Goal: Task Accomplishment & Management: Manage account settings

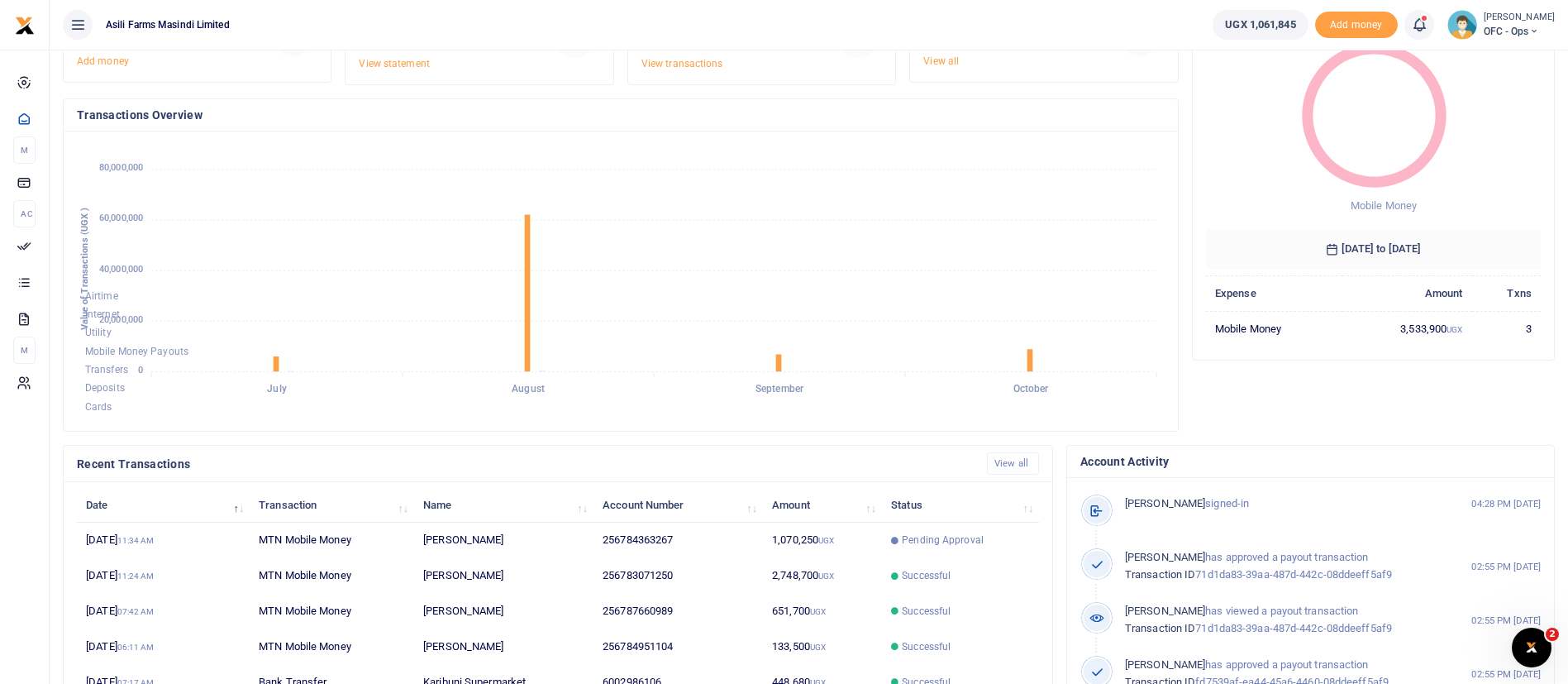
scroll to position [304, 0]
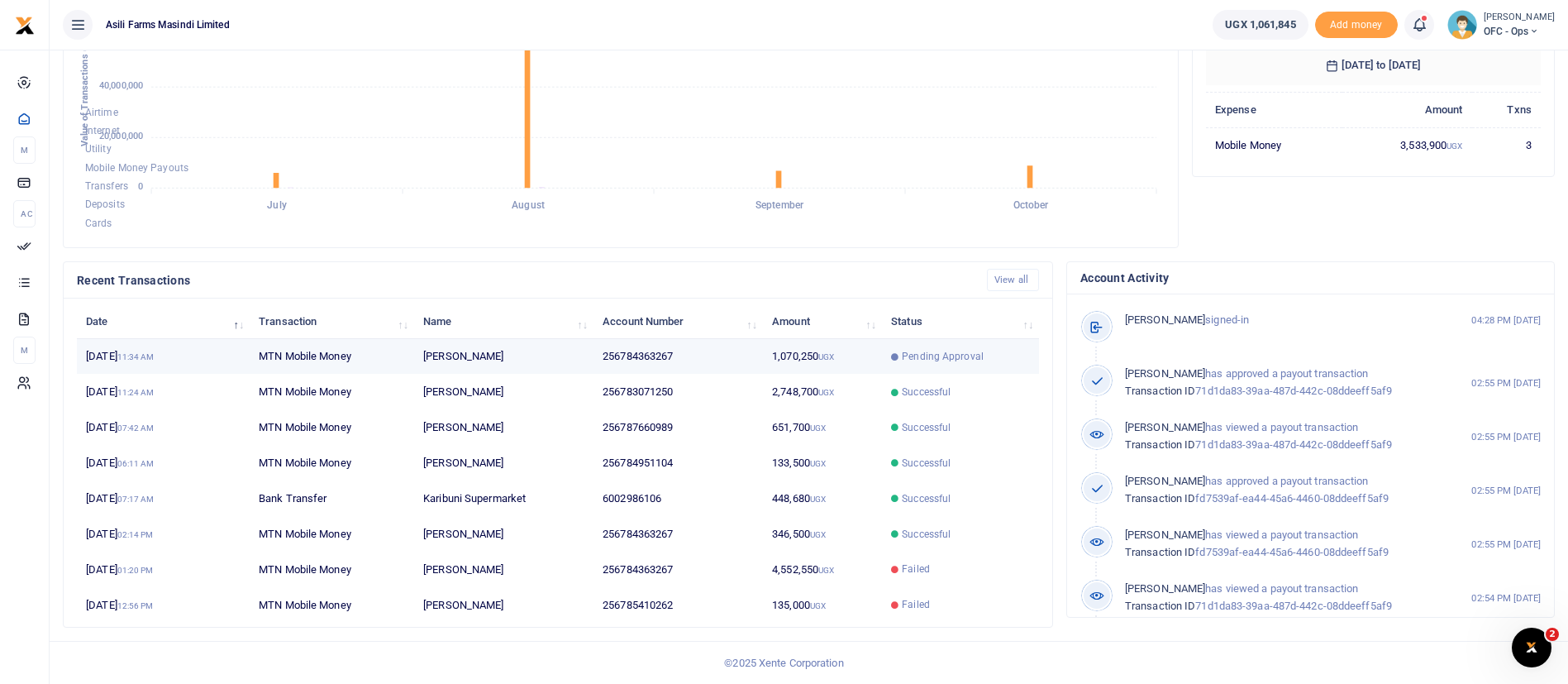
click at [809, 354] on td "1,070,250 UGX" at bounding box center [822, 357] width 119 height 36
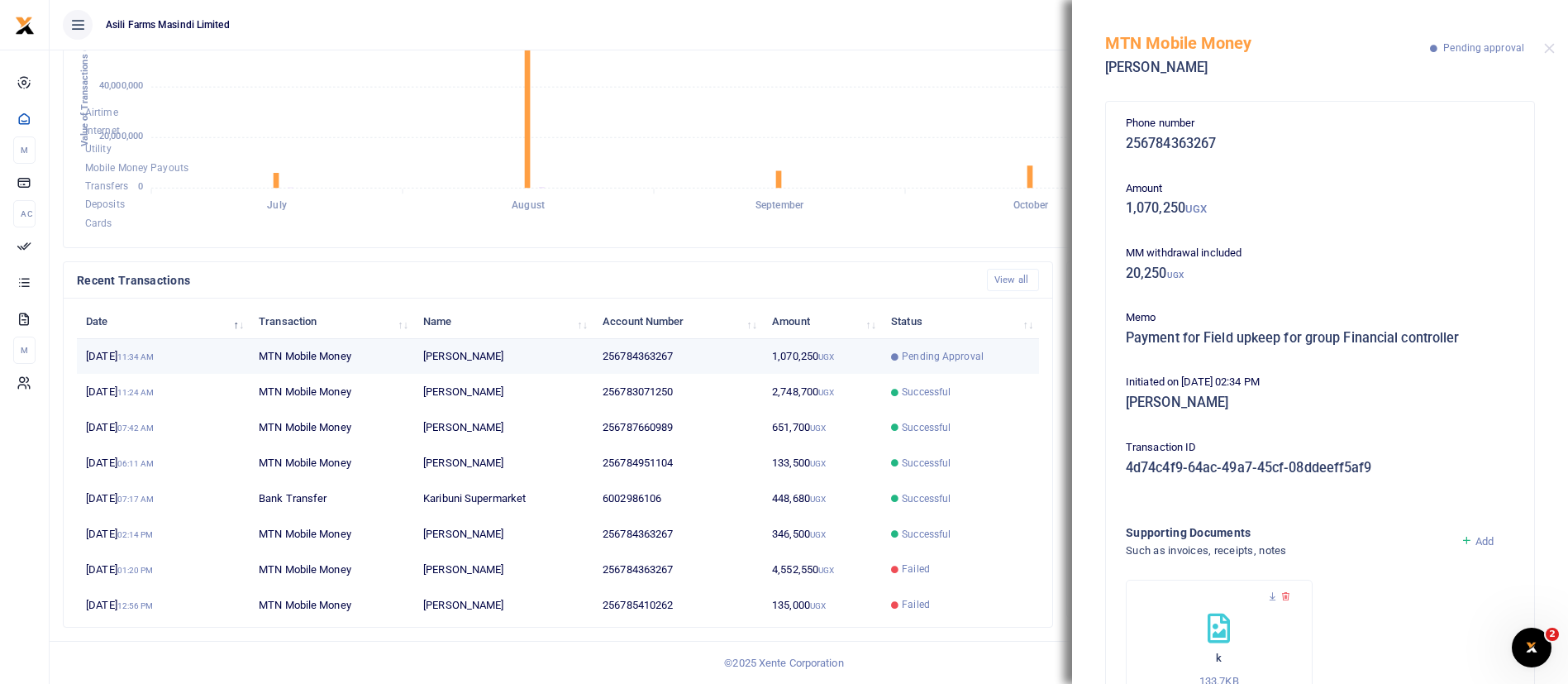
click at [809, 354] on td "1,070,250 UGX" at bounding box center [822, 357] width 119 height 36
click at [1545, 47] on button "Close" at bounding box center [1550, 48] width 11 height 11
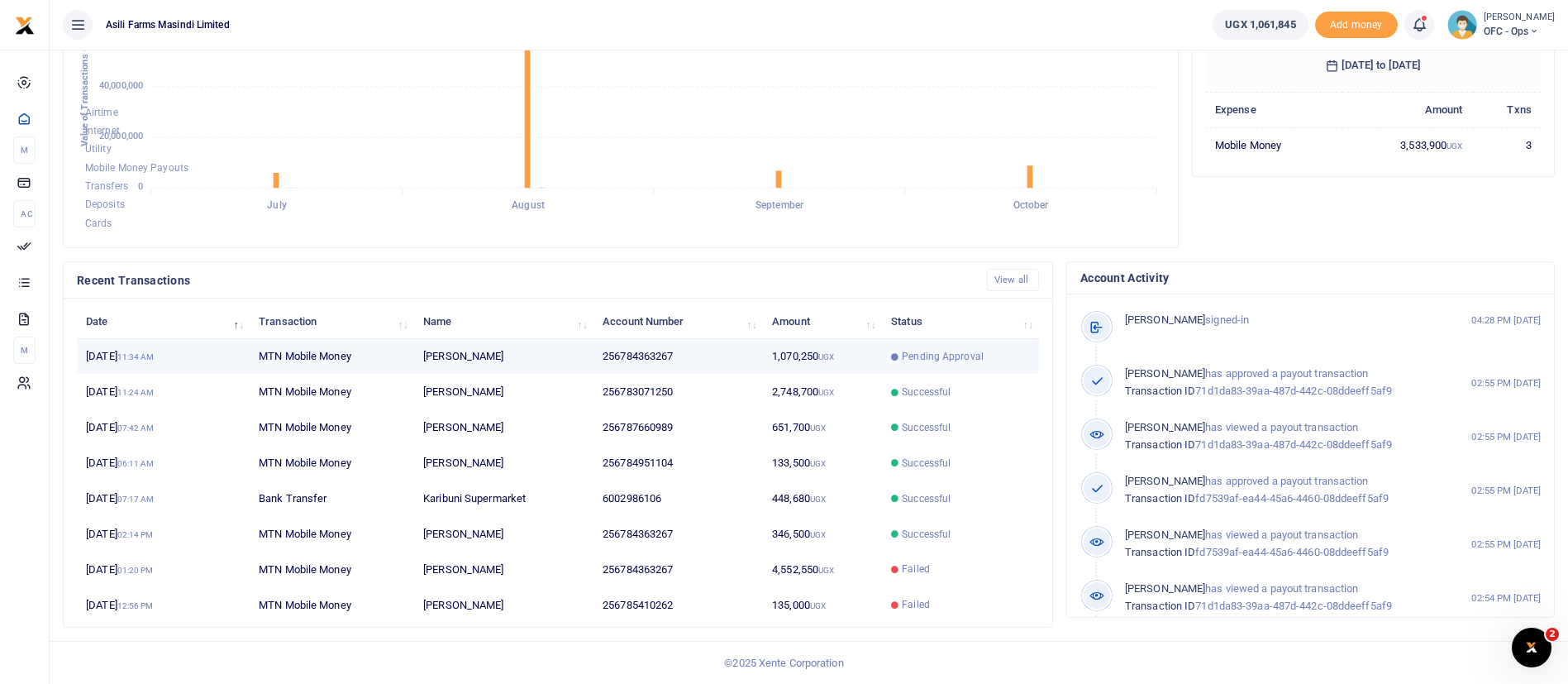
click at [562, 373] on td "Dickson Kakuru" at bounding box center [504, 357] width 179 height 36
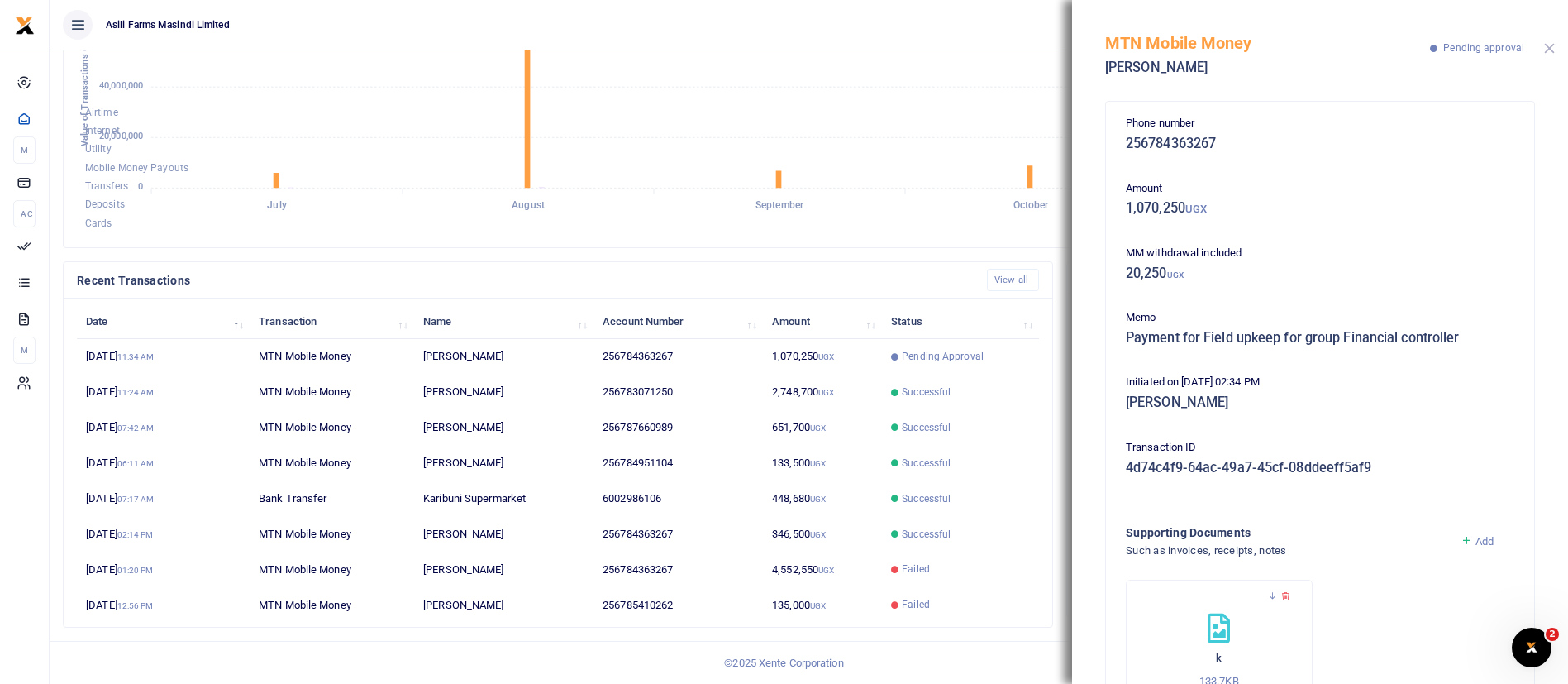
click at [1545, 48] on button "Close" at bounding box center [1550, 48] width 11 height 11
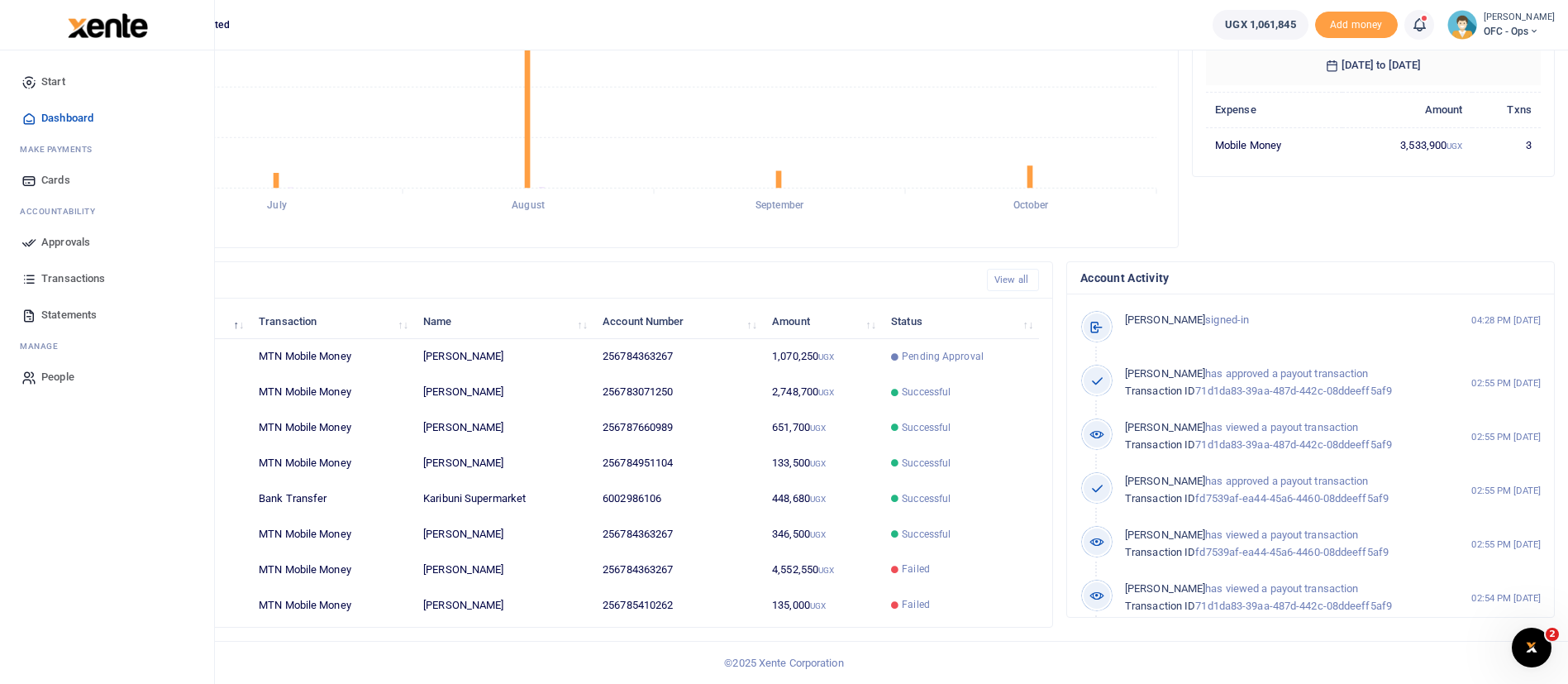
click at [51, 244] on span "Approvals" at bounding box center [65, 242] width 49 height 16
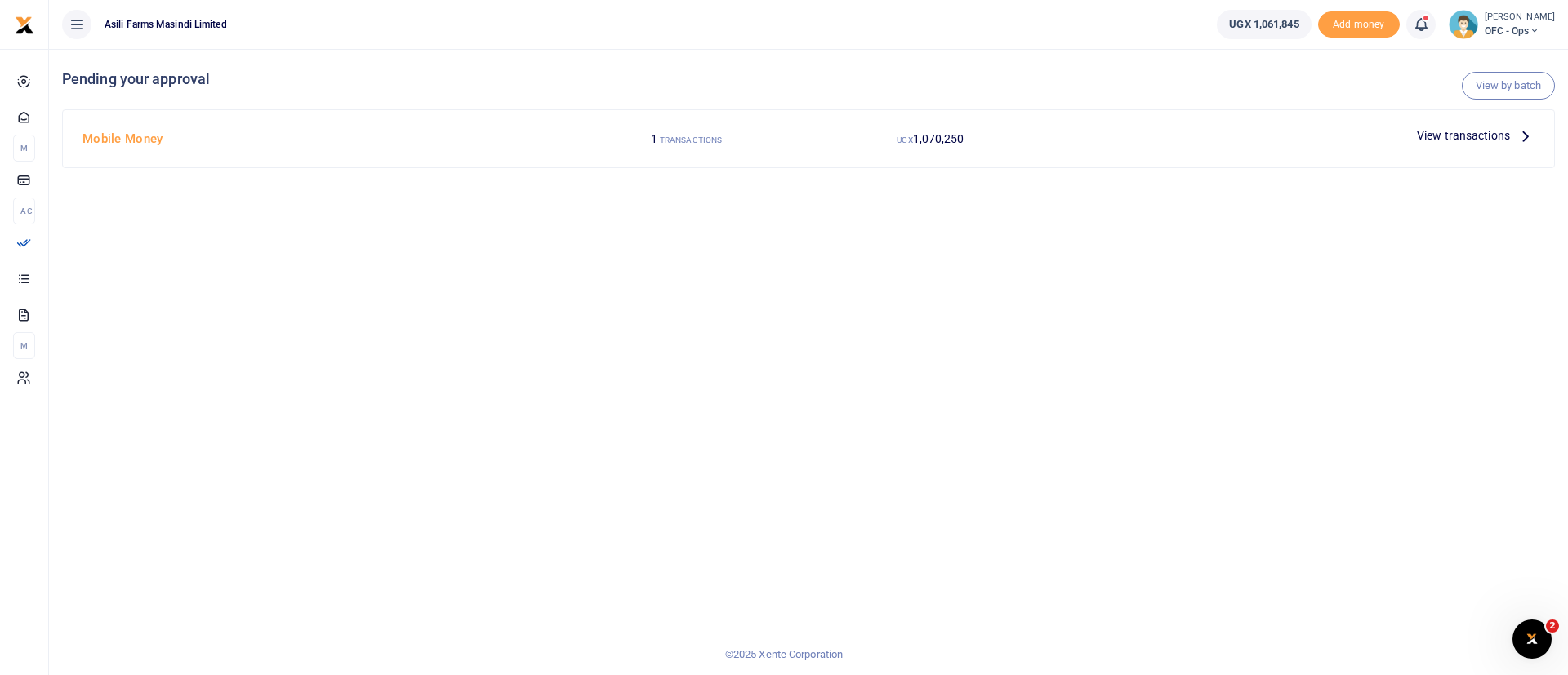
click at [1467, 131] on span "View transactions" at bounding box center [1463, 135] width 93 height 18
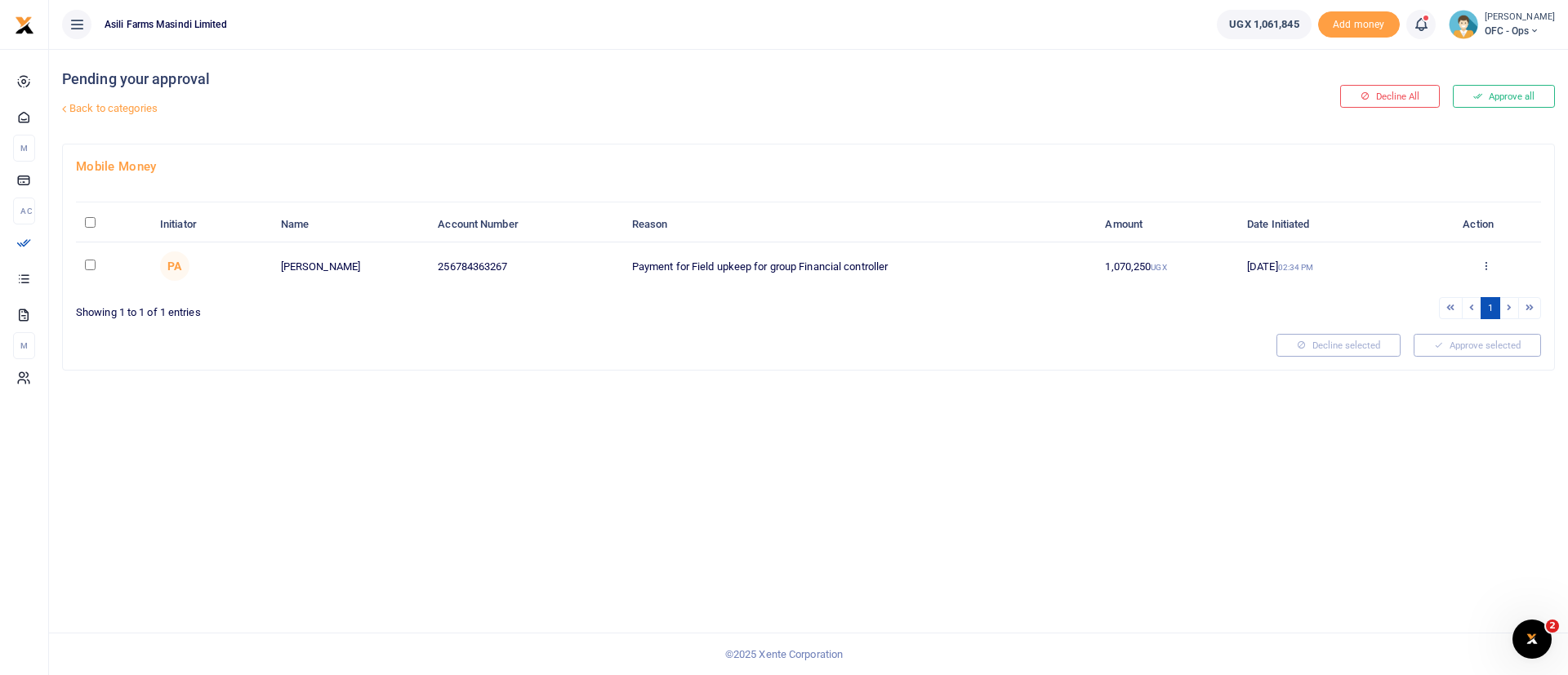
click at [92, 224] on input "\a \a : activate to sort column descending" at bounding box center [90, 223] width 11 height 11
checkbox input "true"
click at [1484, 348] on button "Approve selected (1)" at bounding box center [1471, 345] width 139 height 23
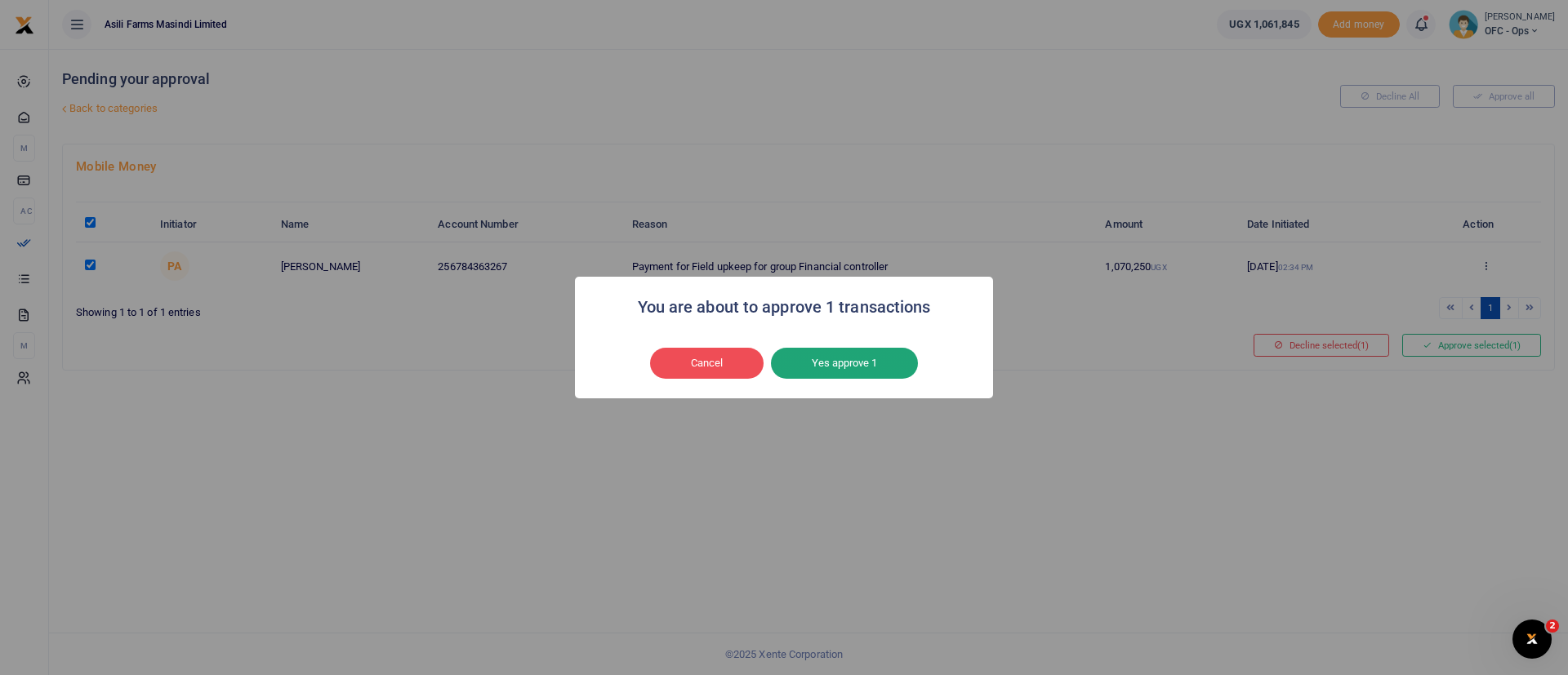
click at [894, 359] on button "Yes approve 1" at bounding box center [844, 363] width 147 height 31
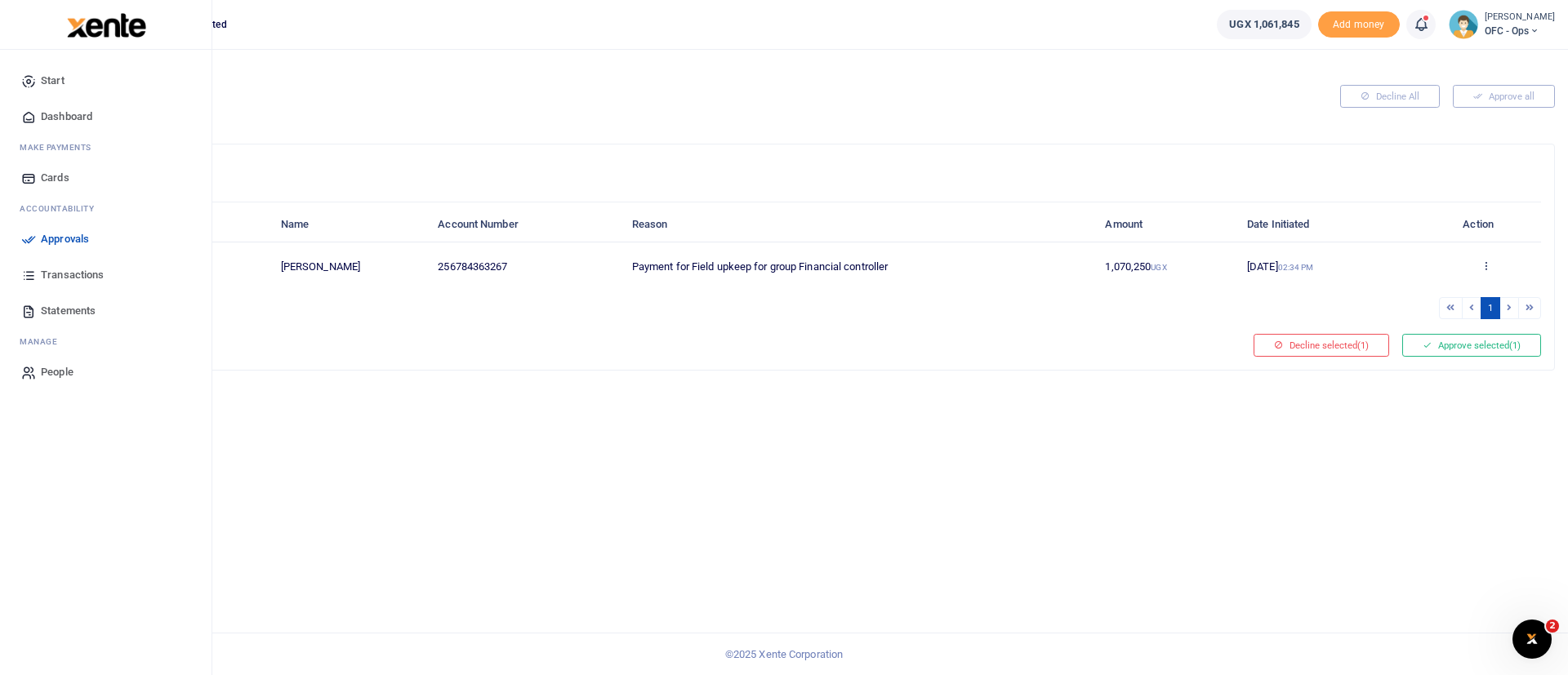
click at [123, 26] on img at bounding box center [107, 26] width 80 height 25
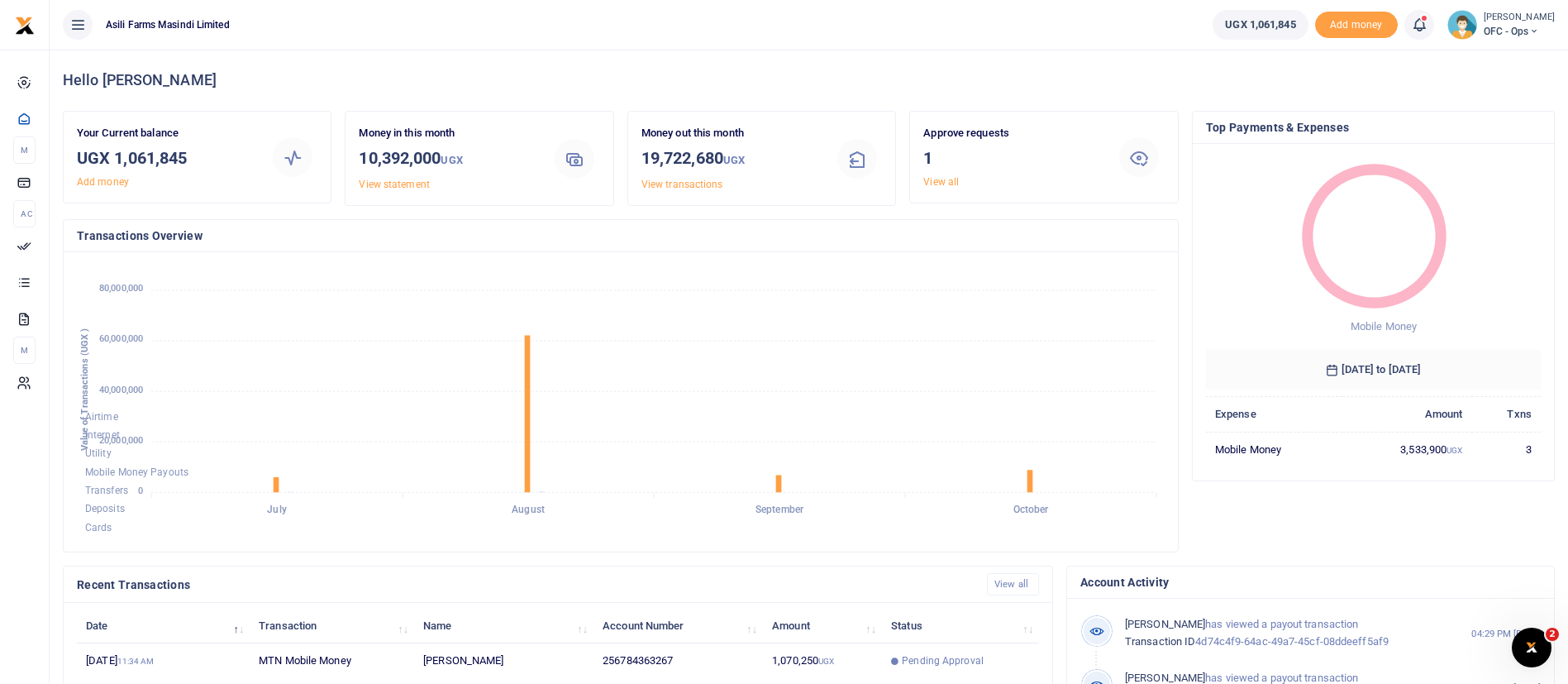
scroll to position [304, 0]
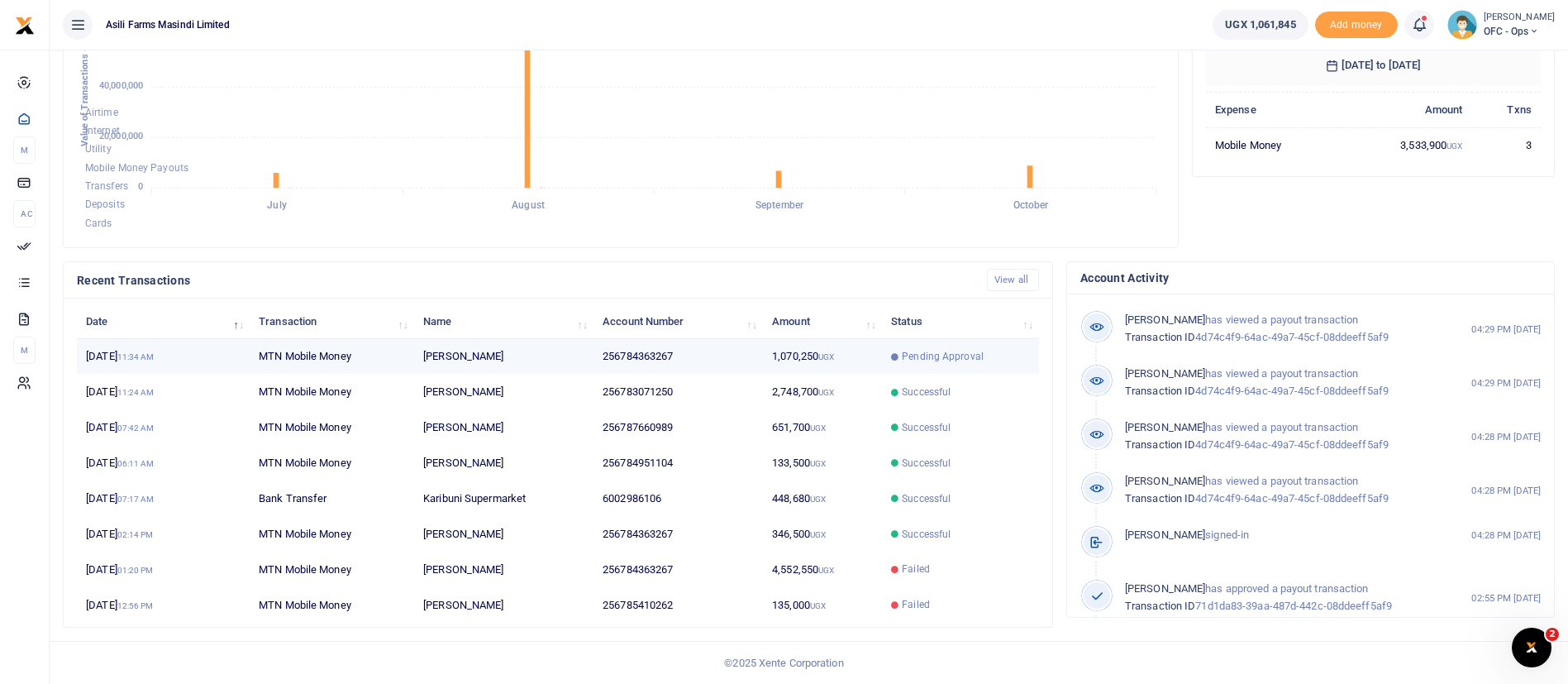
click at [897, 349] on span "Pending Approval" at bounding box center [960, 356] width 139 height 15
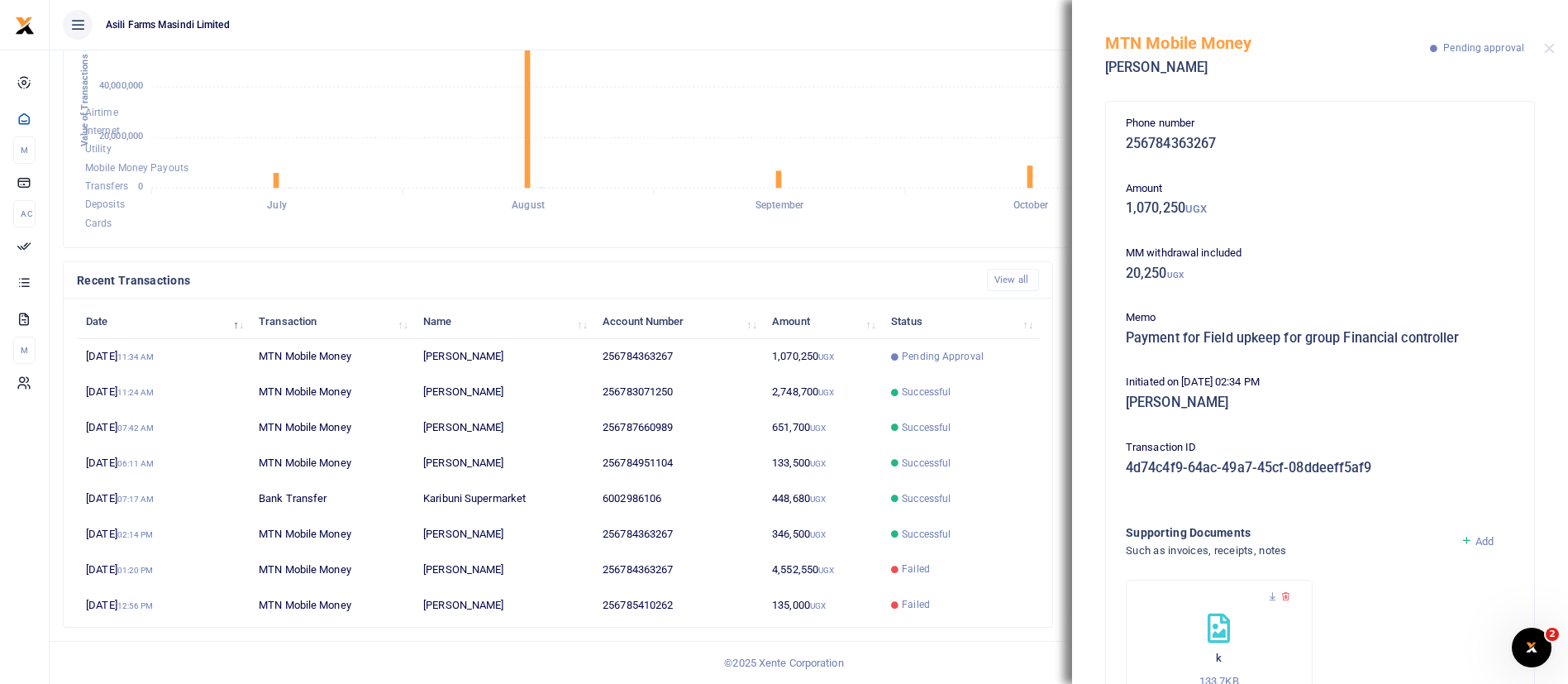
click at [829, 88] on foreignobject "Airtime Internet Utility Mobile Money Payouts Transfers Deposits Cards" at bounding box center [621, 98] width 1088 height 273
click at [1547, 47] on button "Close" at bounding box center [1550, 48] width 11 height 11
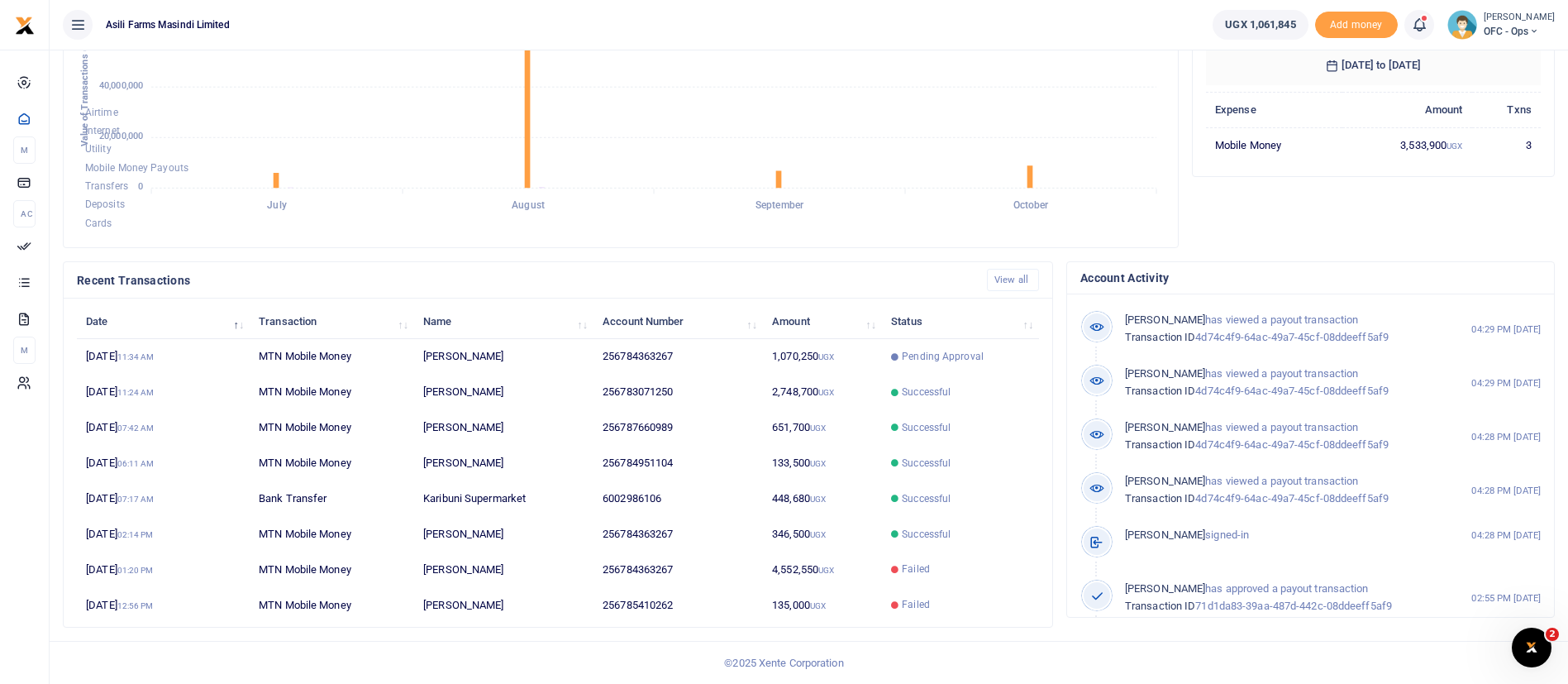
click at [1512, 28] on span "OFC - Ops" at bounding box center [1519, 31] width 71 height 15
click at [1494, 60] on link "Switch accounts" at bounding box center [1506, 61] width 131 height 23
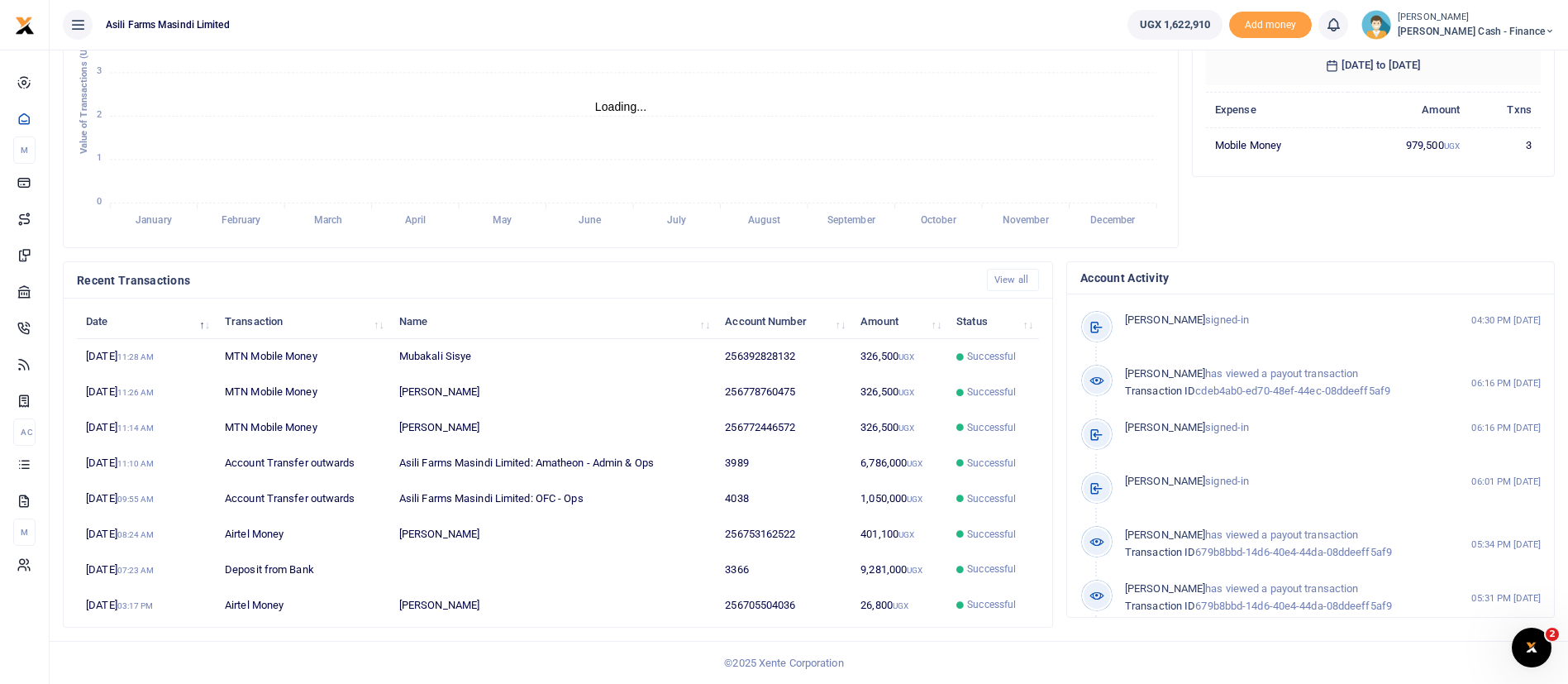
scroll to position [20, 20]
click at [1496, 25] on span "[PERSON_NAME] Cash - Finance" at bounding box center [1477, 31] width 158 height 15
click at [1480, 57] on link "Switch accounts" at bounding box center [1437, 61] width 131 height 23
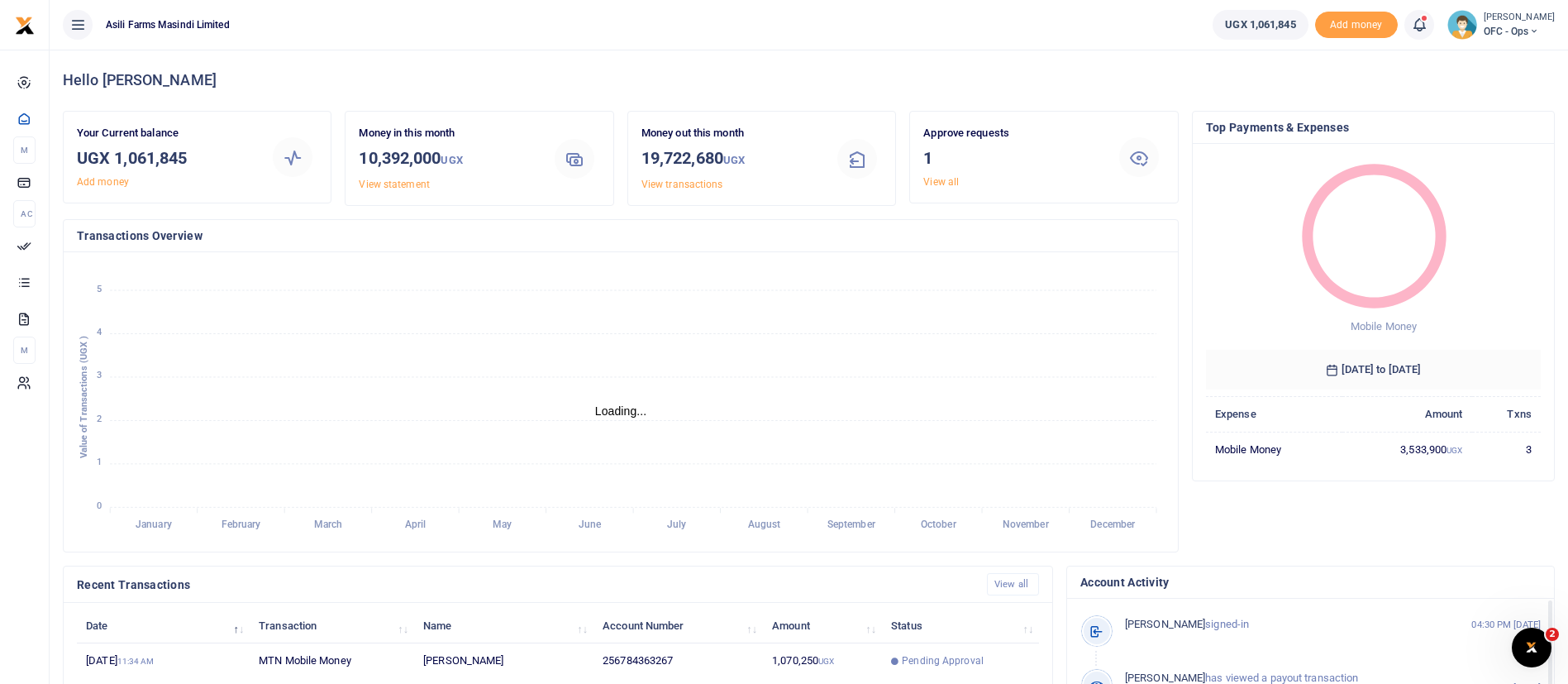
scroll to position [20, 20]
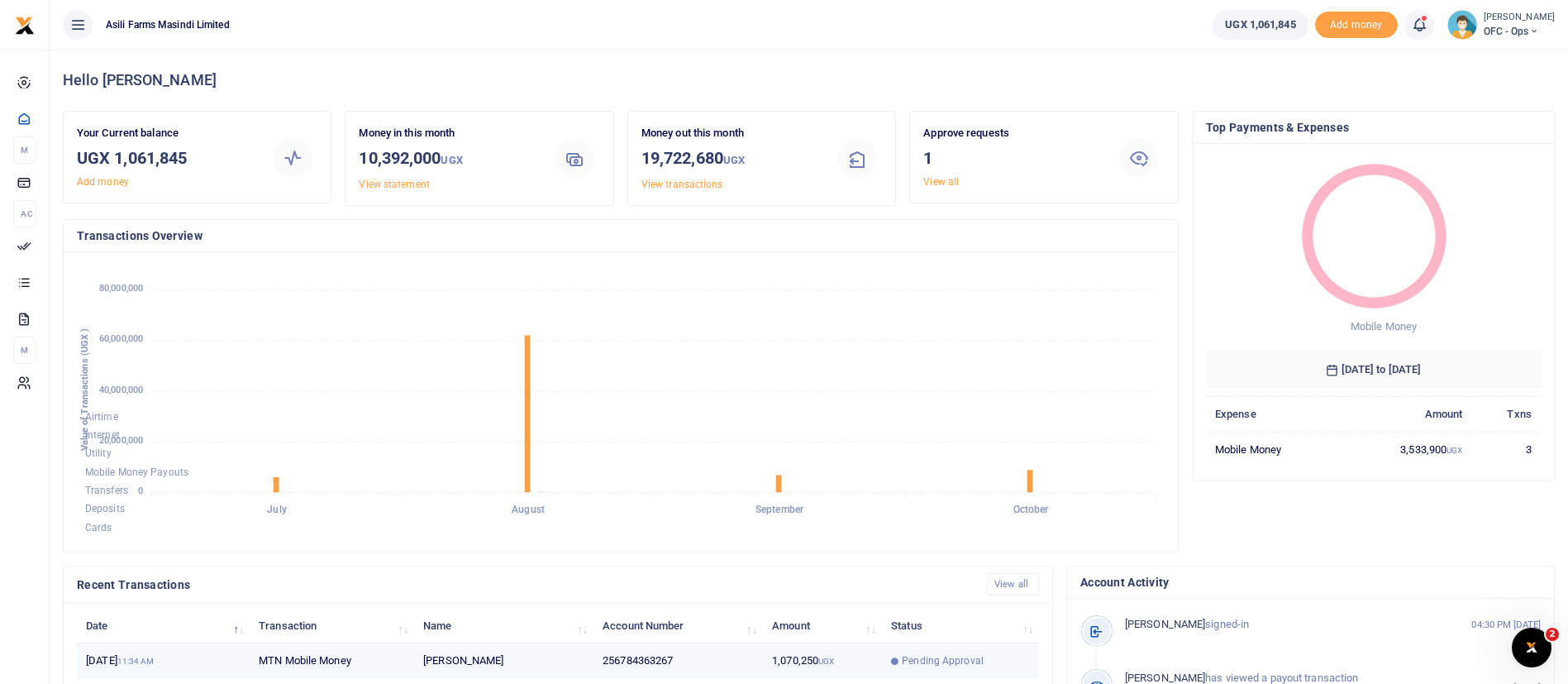
click at [833, 656] on small "UGX" at bounding box center [827, 661] width 16 height 9
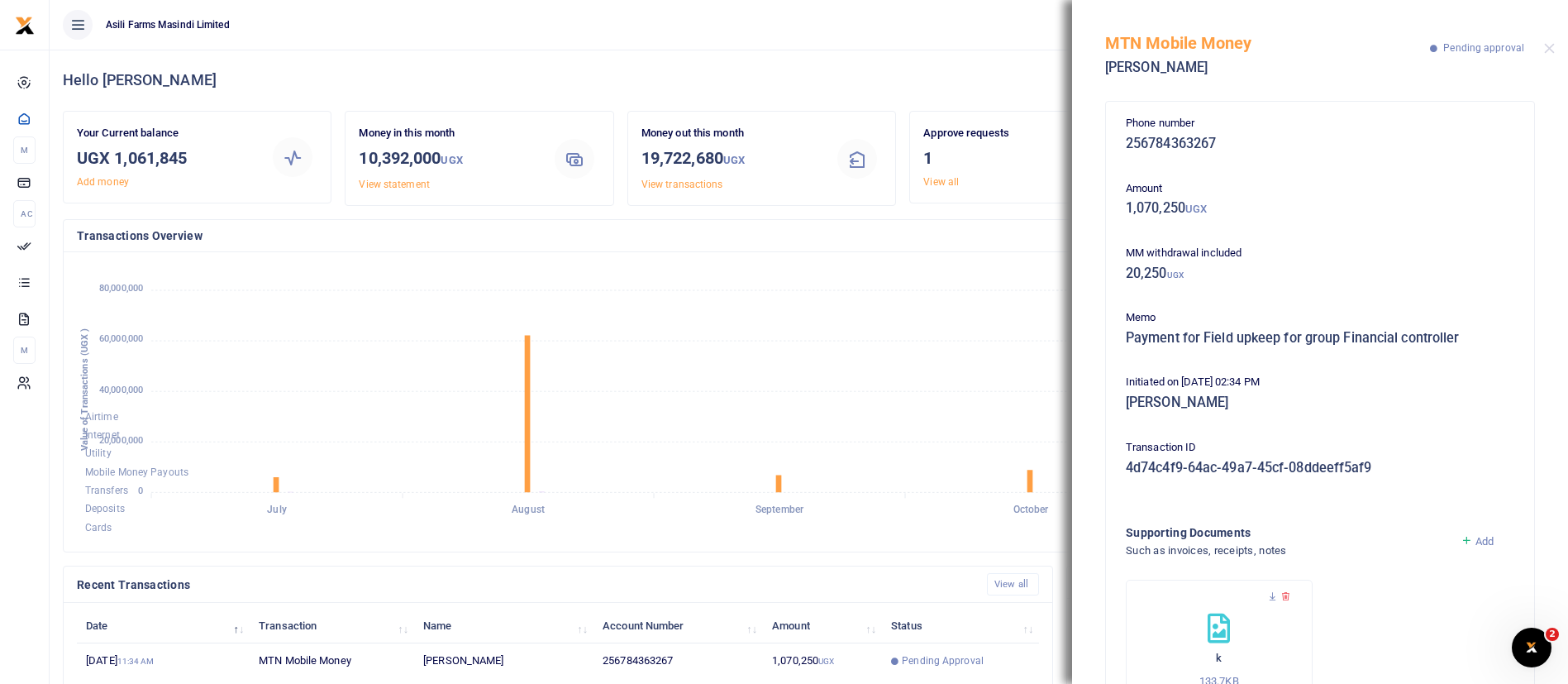
click at [1020, 282] on foreignobject "Airtime Internet Utility Mobile Money Payouts Transfers Deposits Cards" at bounding box center [621, 402] width 1088 height 273
click at [1038, 214] on div "Approve requests 1 View all" at bounding box center [1044, 165] width 282 height 108
click at [1550, 53] on button "Close" at bounding box center [1550, 48] width 11 height 11
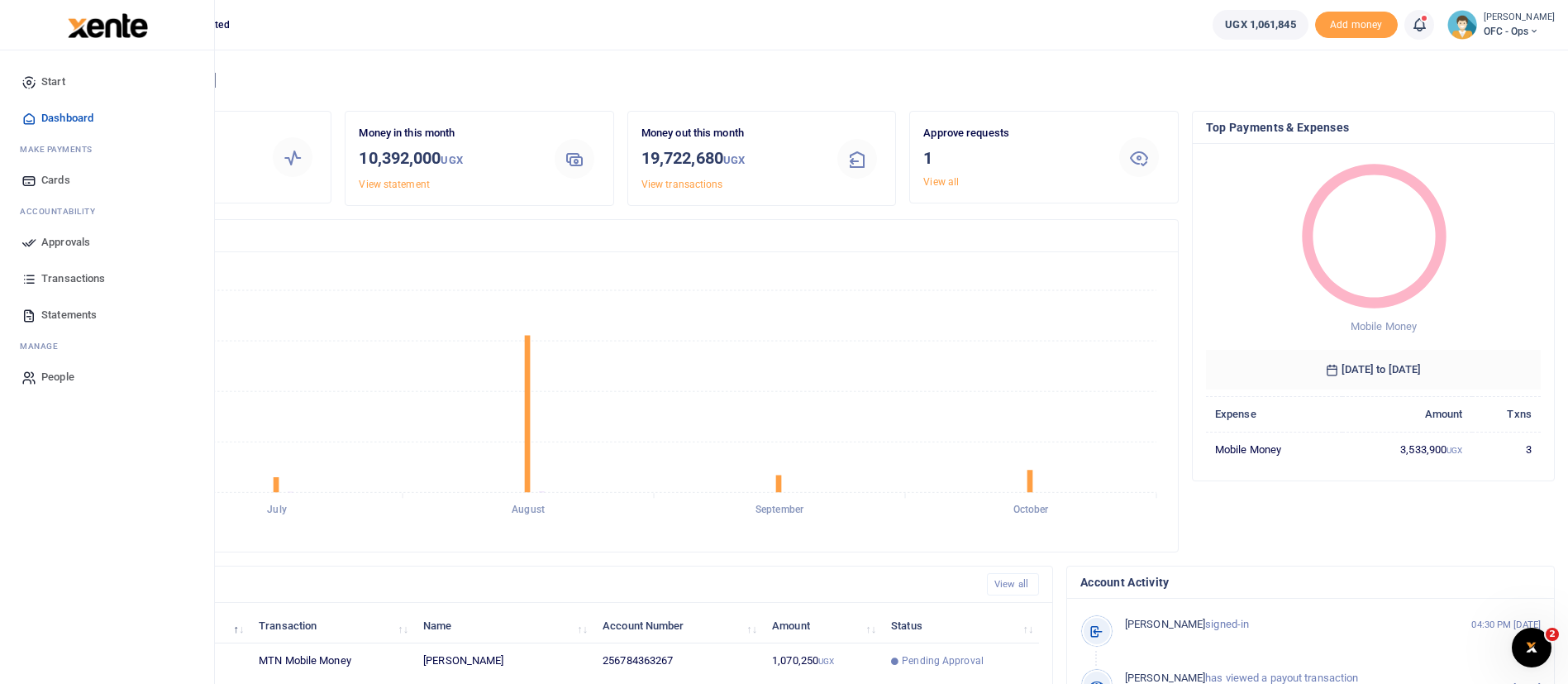
click at [76, 244] on span "Approvals" at bounding box center [65, 242] width 49 height 16
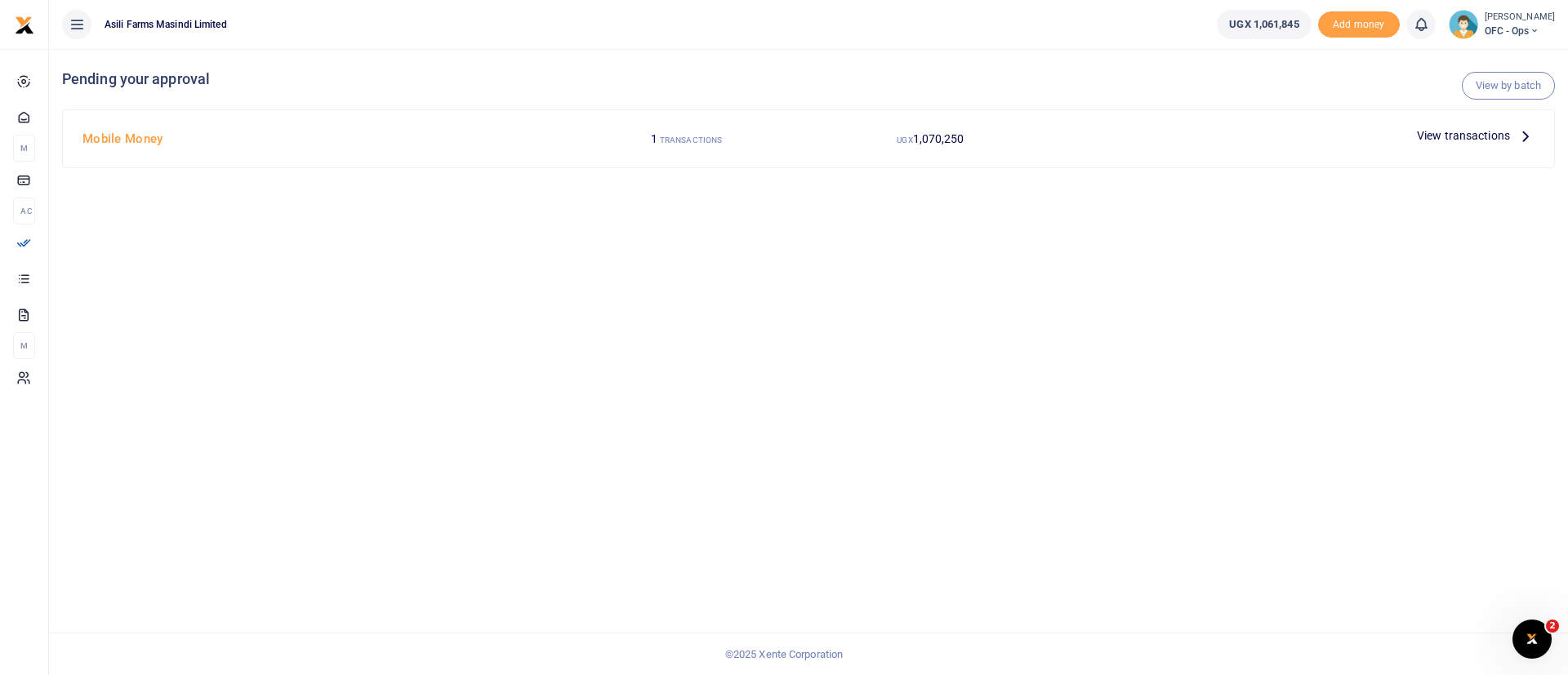
click at [1473, 142] on span "View transactions" at bounding box center [1463, 135] width 93 height 18
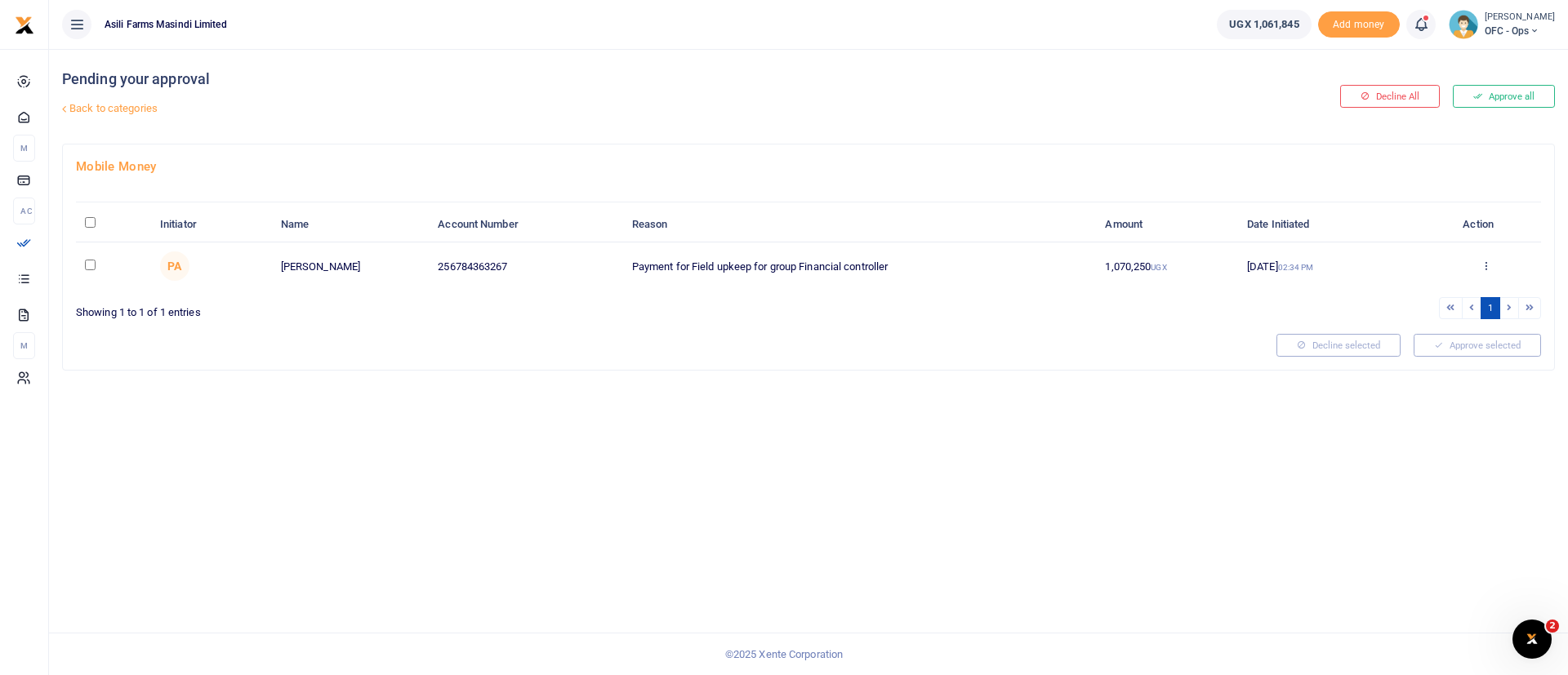
click at [91, 223] on input "\a \a : activate to sort column descending" at bounding box center [90, 223] width 11 height 11
checkbox input "true"
click at [1371, 345] on button "Decline selected (1)" at bounding box center [1321, 345] width 135 height 23
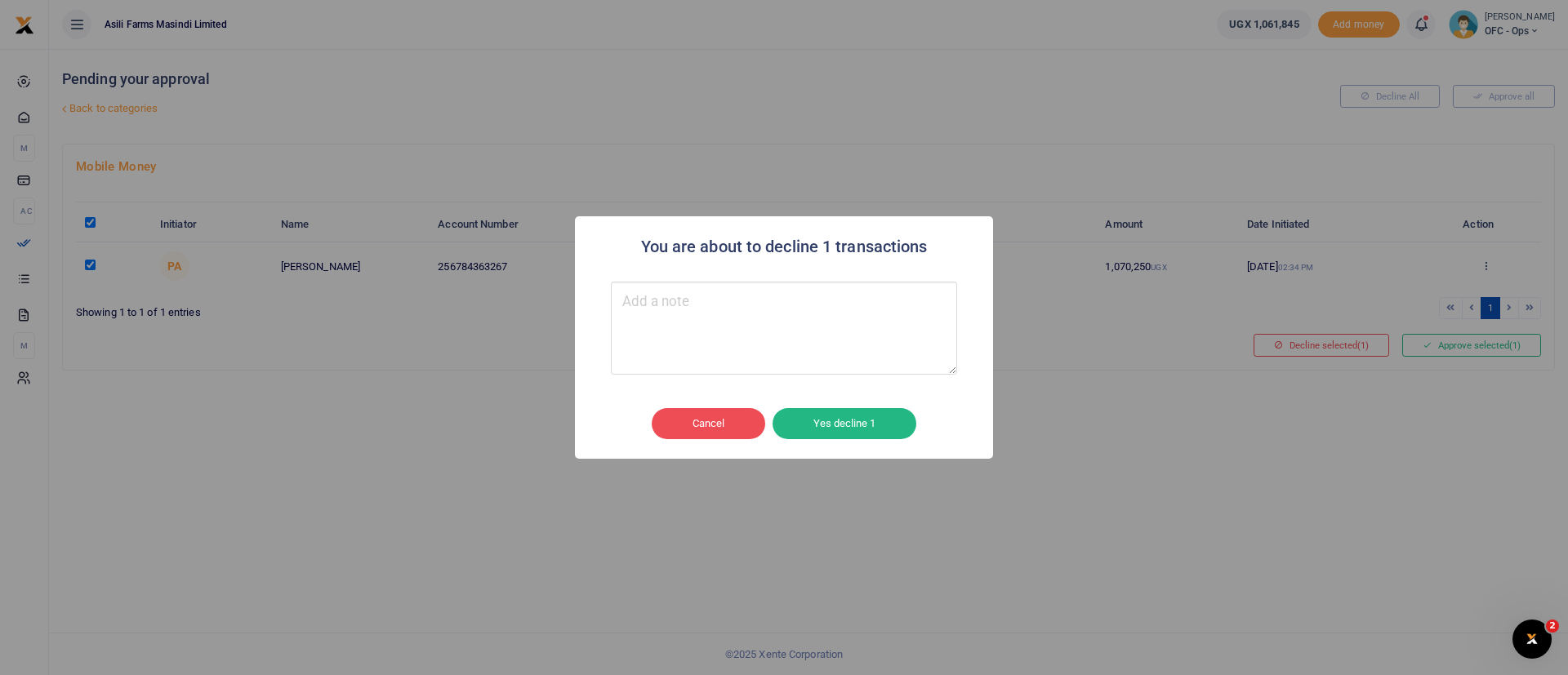
click at [775, 338] on textarea "Type your message here" at bounding box center [784, 328] width 346 height 93
type textarea "sss"
click at [888, 430] on button "Yes decline 1" at bounding box center [844, 423] width 144 height 31
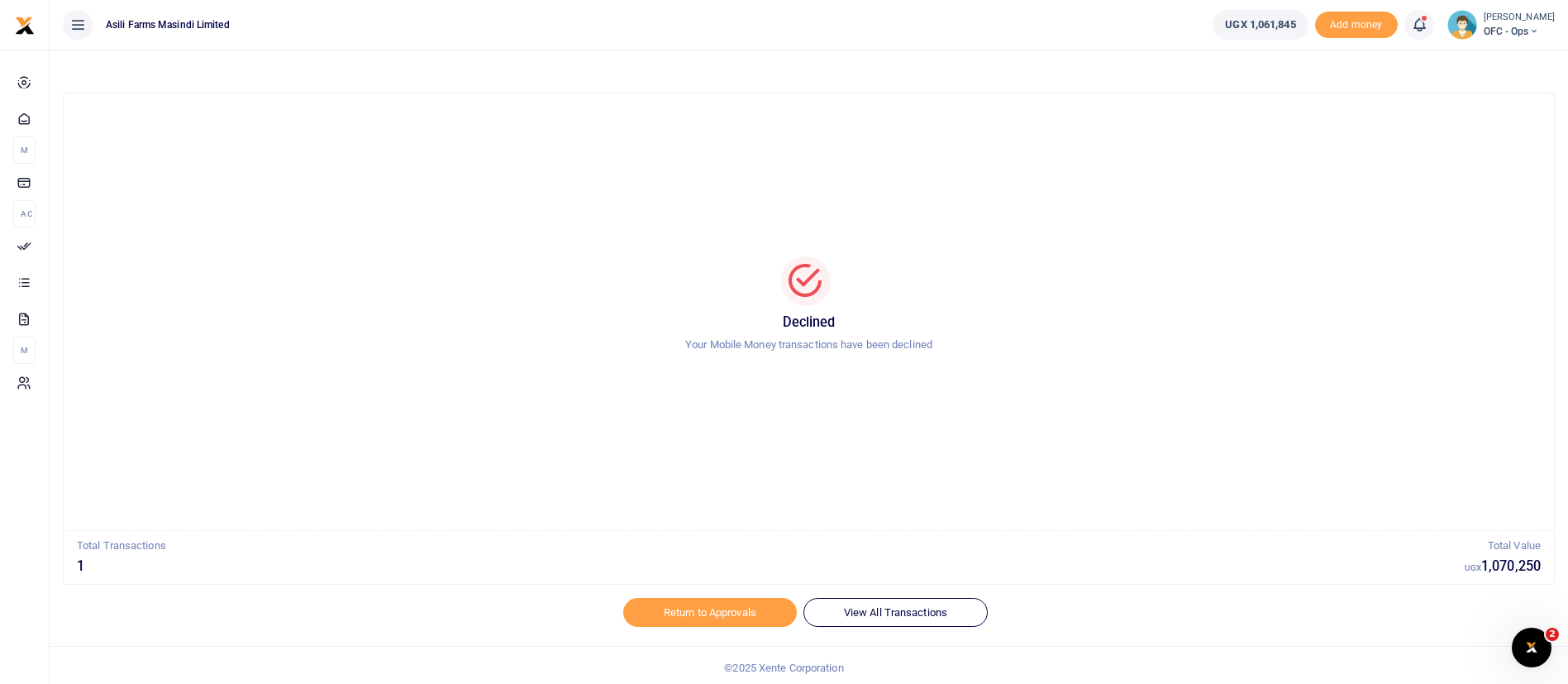
click at [1504, 28] on span "OFC - Ops" at bounding box center [1519, 31] width 71 height 15
click at [1501, 54] on link "Switch accounts" at bounding box center [1506, 61] width 131 height 23
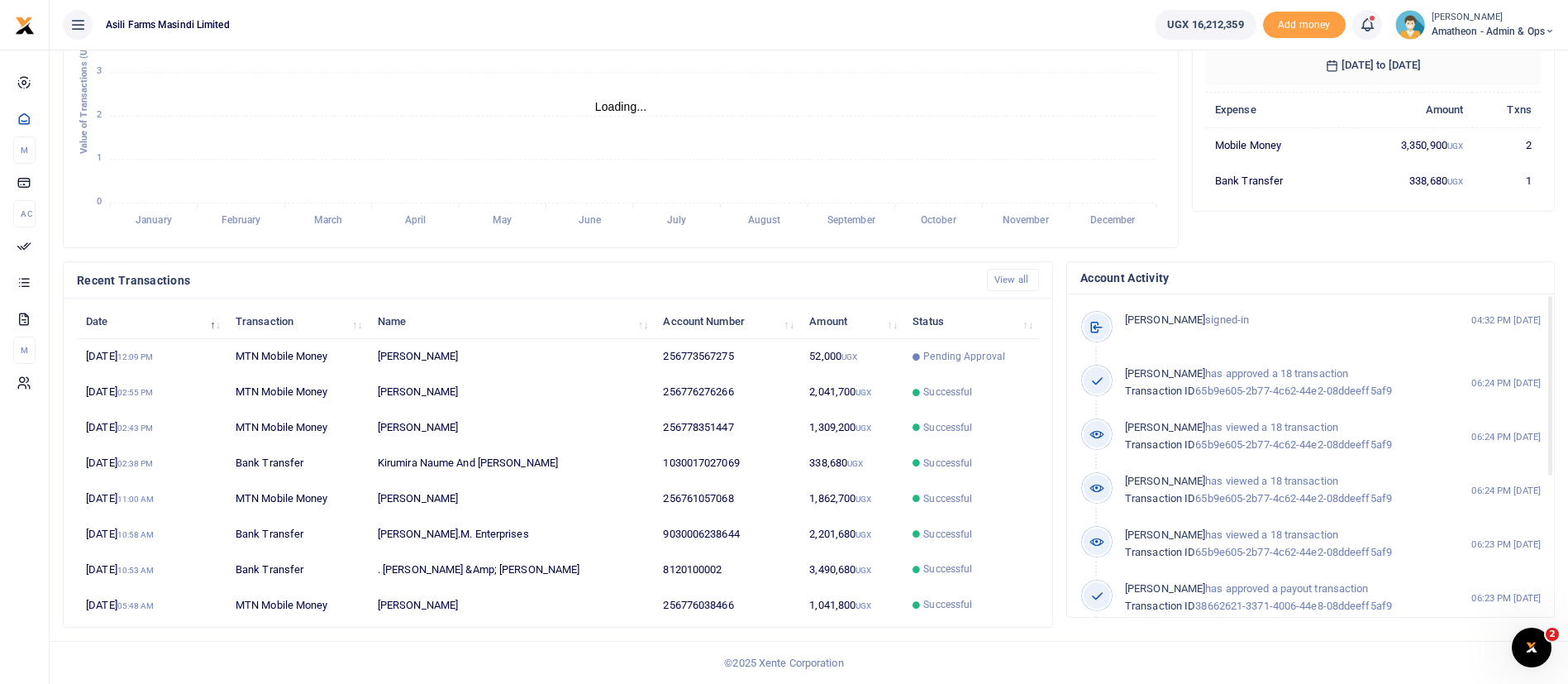
scroll to position [20, 20]
click at [950, 353] on span "Pending Approval" at bounding box center [964, 356] width 81 height 15
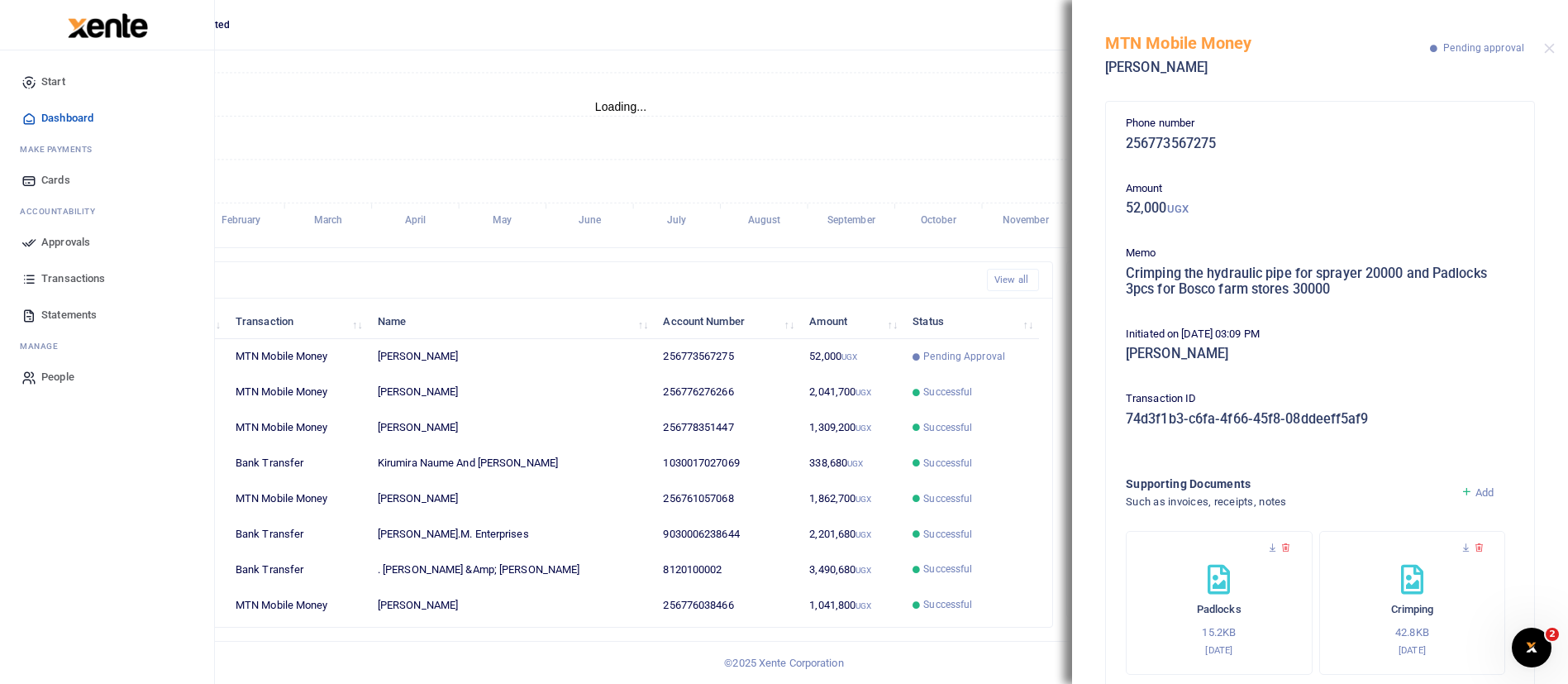
click at [60, 231] on link "Approvals" at bounding box center [107, 242] width 188 height 37
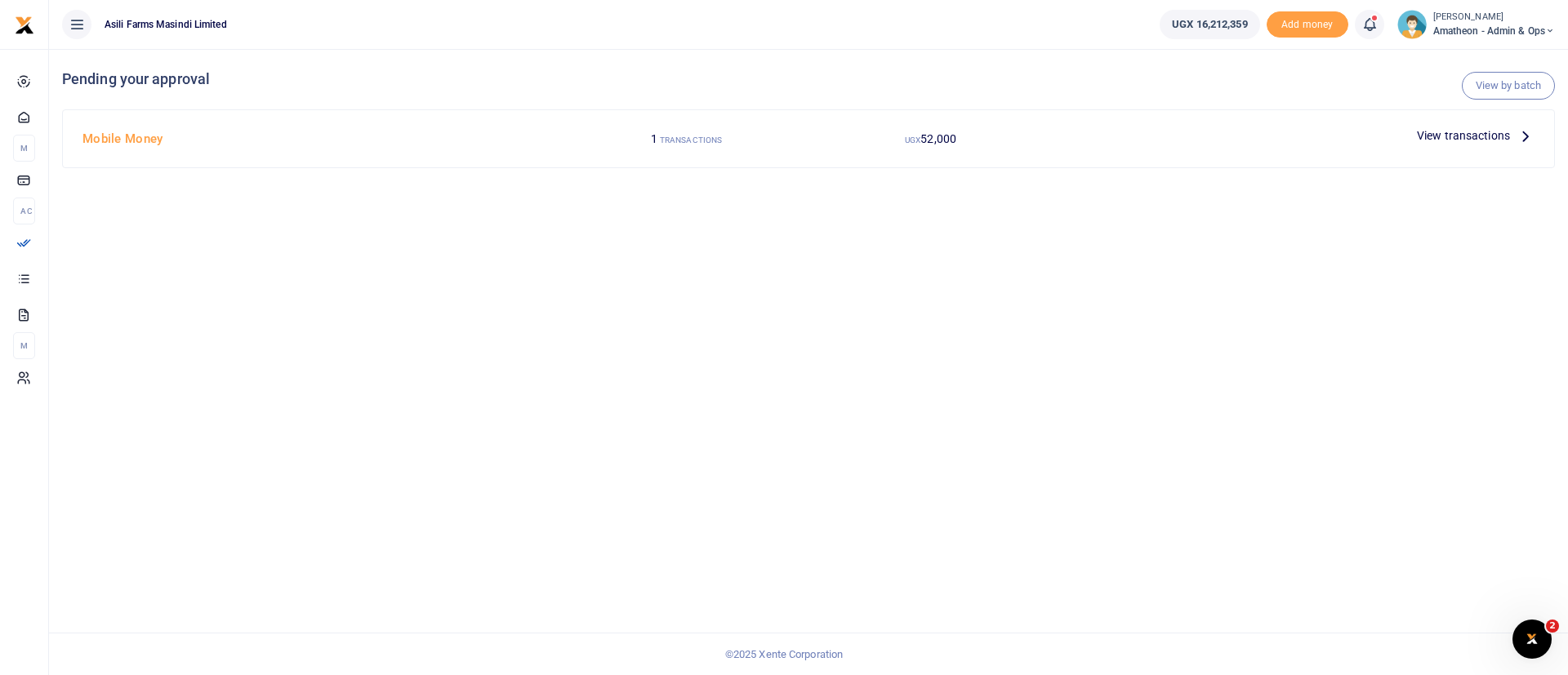
click at [1474, 132] on span "View transactions" at bounding box center [1463, 135] width 93 height 18
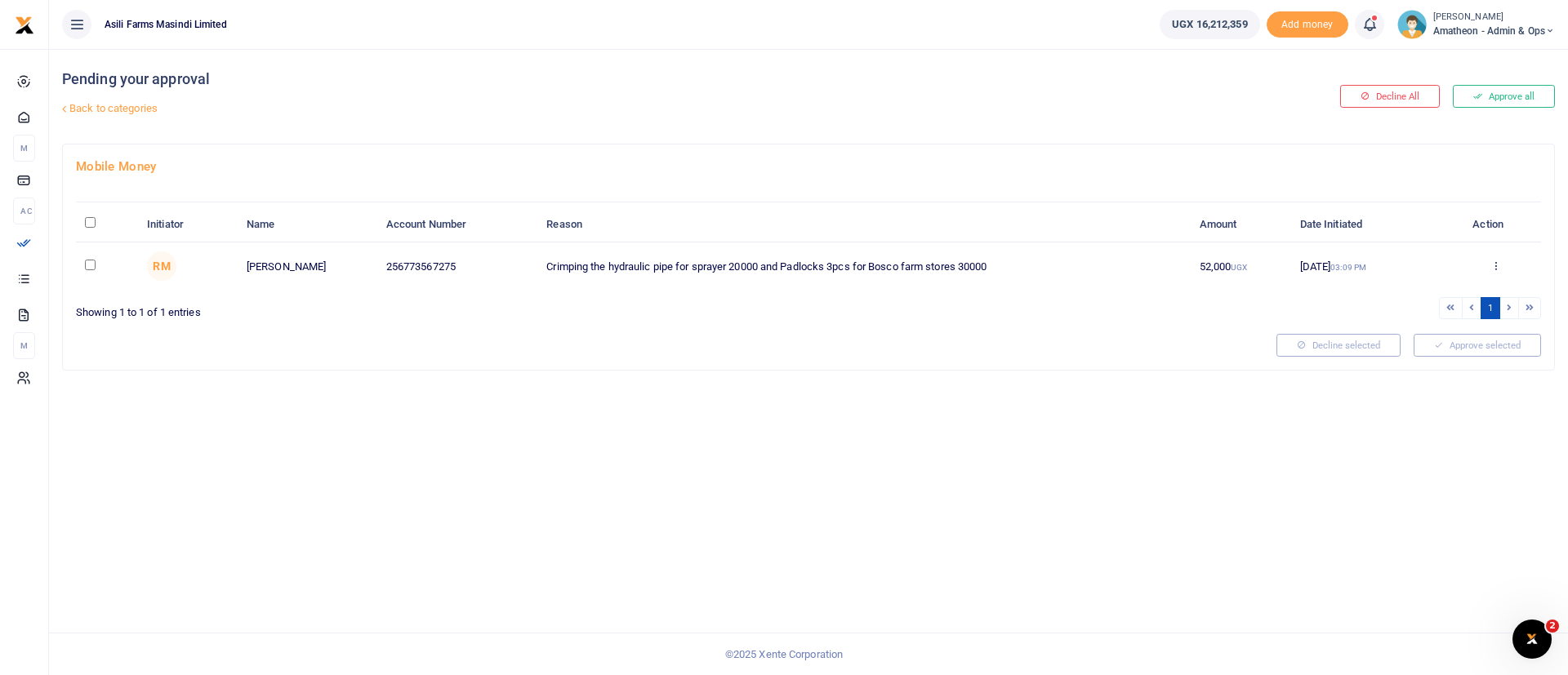
click at [90, 217] on input "\a \a : activate to sort column descending" at bounding box center [90, 223] width 11 height 11
checkbox input "true"
click at [1450, 338] on button "Approve selected (1)" at bounding box center [1471, 345] width 139 height 23
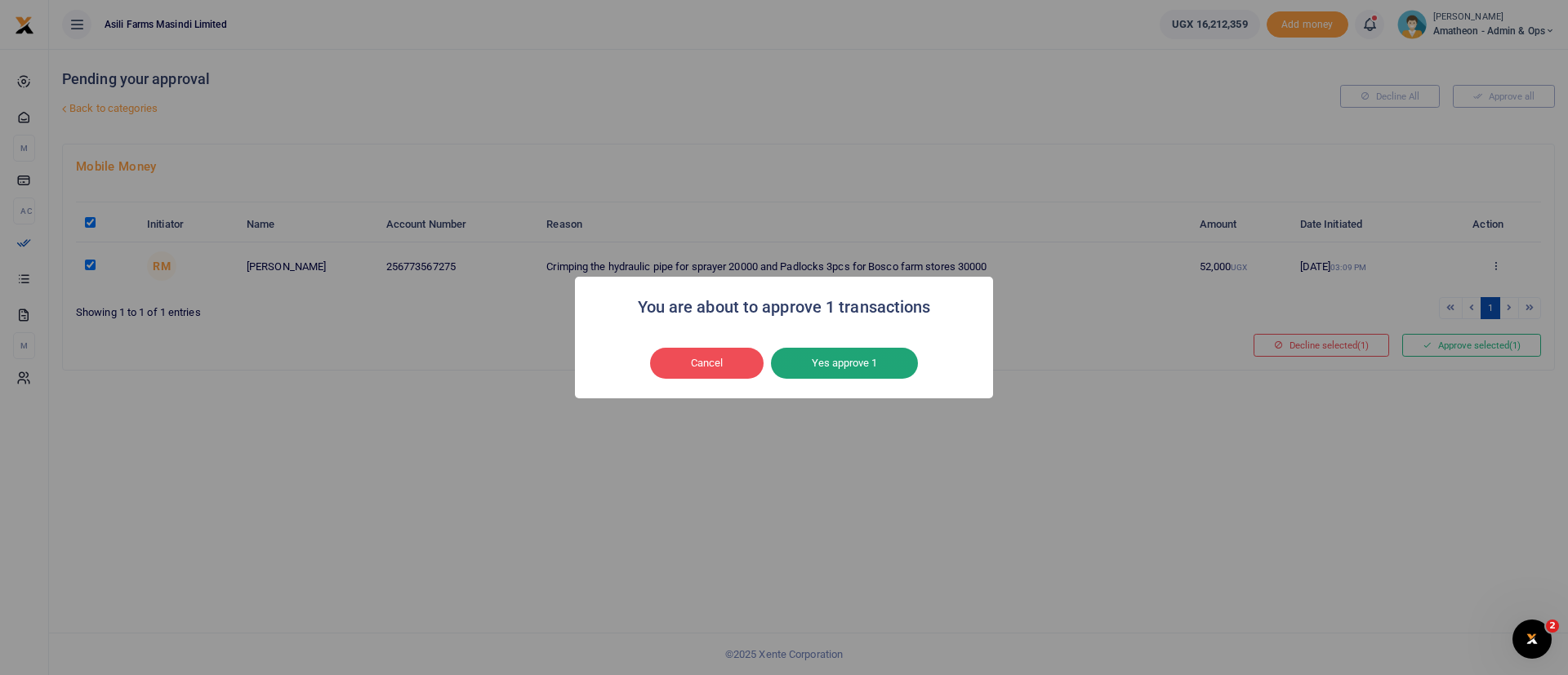
click at [870, 359] on button "Yes approve 1" at bounding box center [844, 363] width 147 height 31
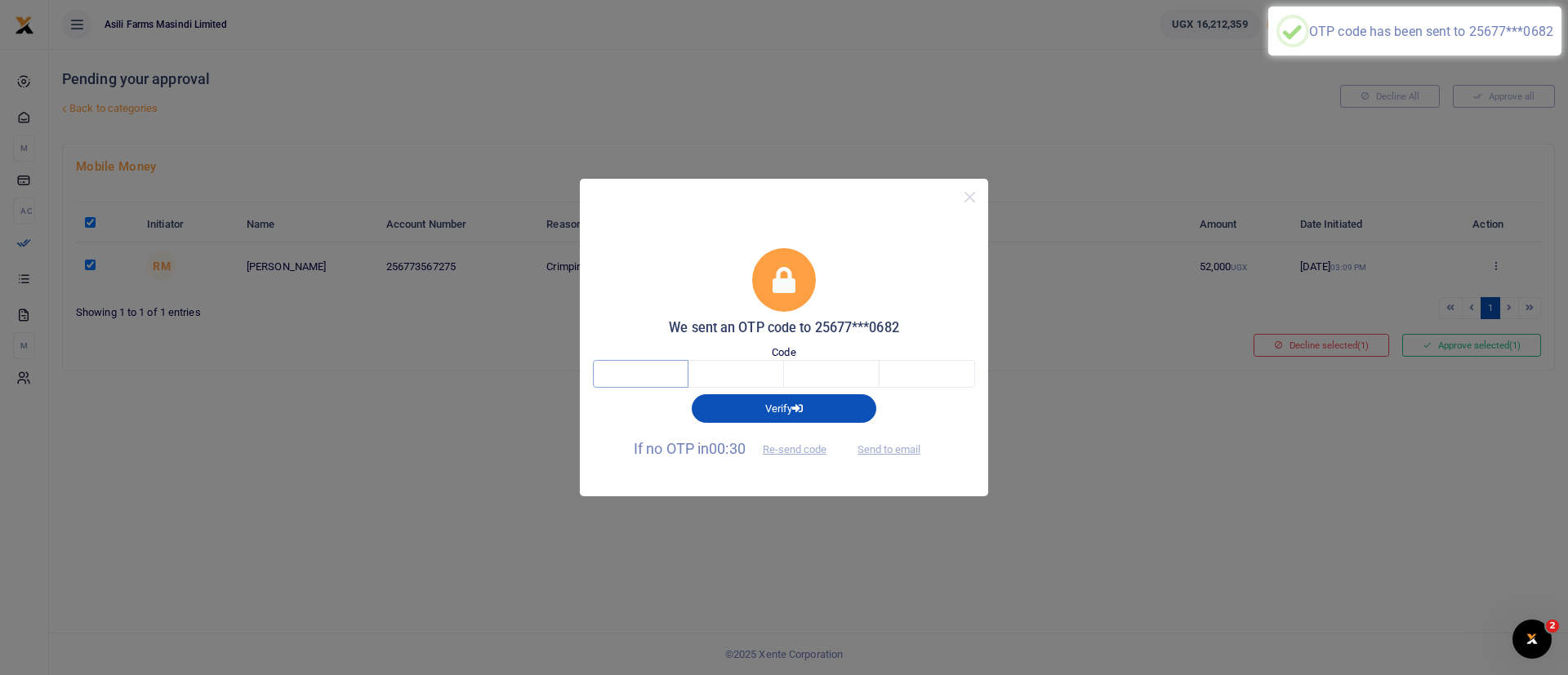
click at [630, 365] on input "text" at bounding box center [641, 373] width 95 height 27
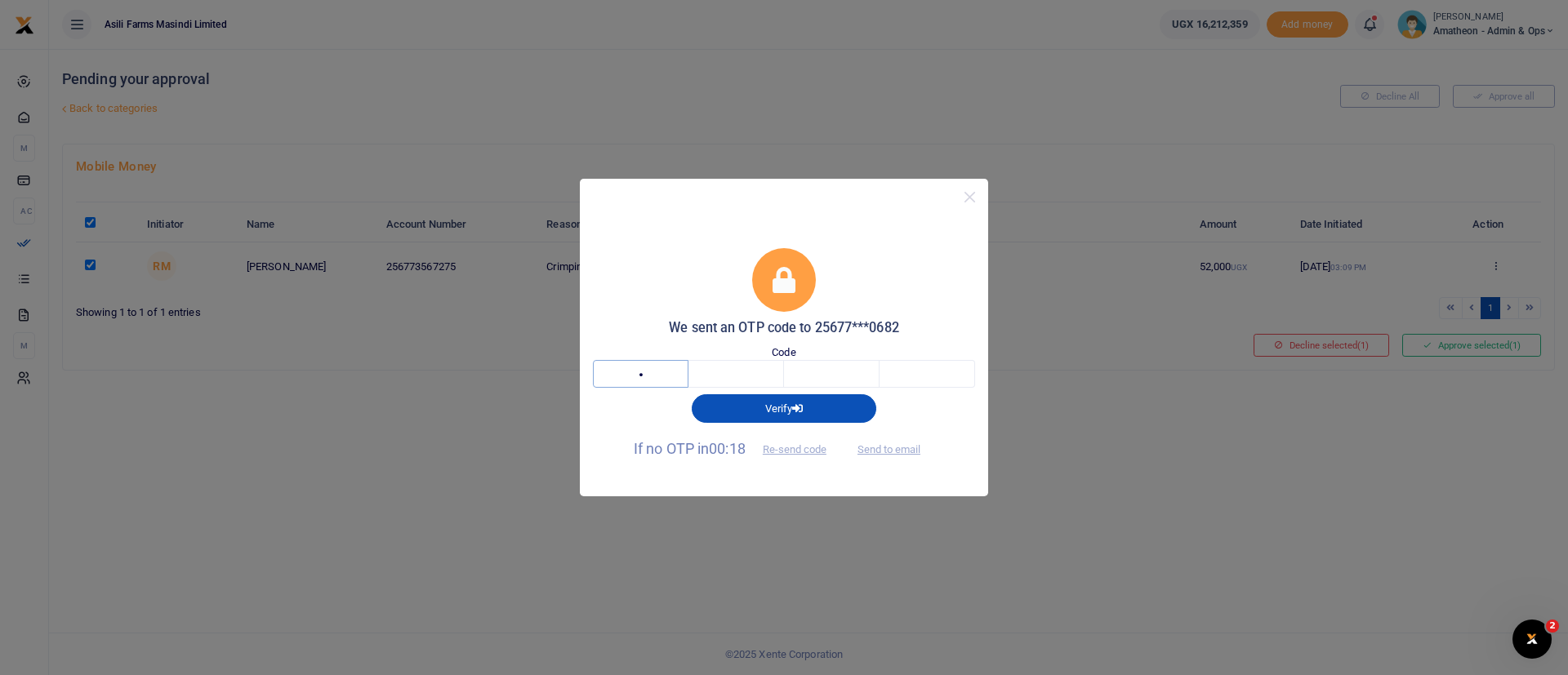
type input "1"
type input "8"
type input "2"
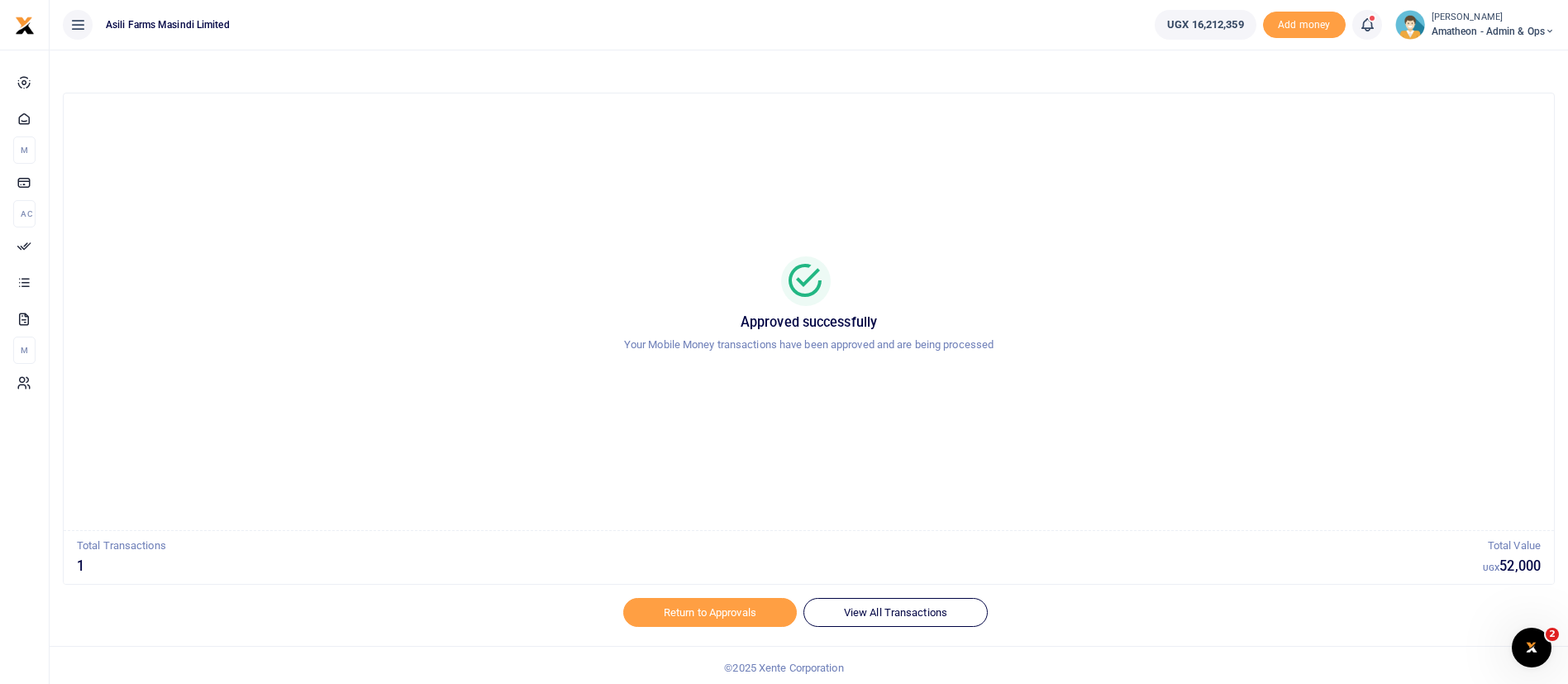
click at [1488, 13] on small "[PERSON_NAME]" at bounding box center [1494, 18] width 124 height 14
click at [1470, 58] on link "Switch accounts" at bounding box center [1492, 61] width 131 height 23
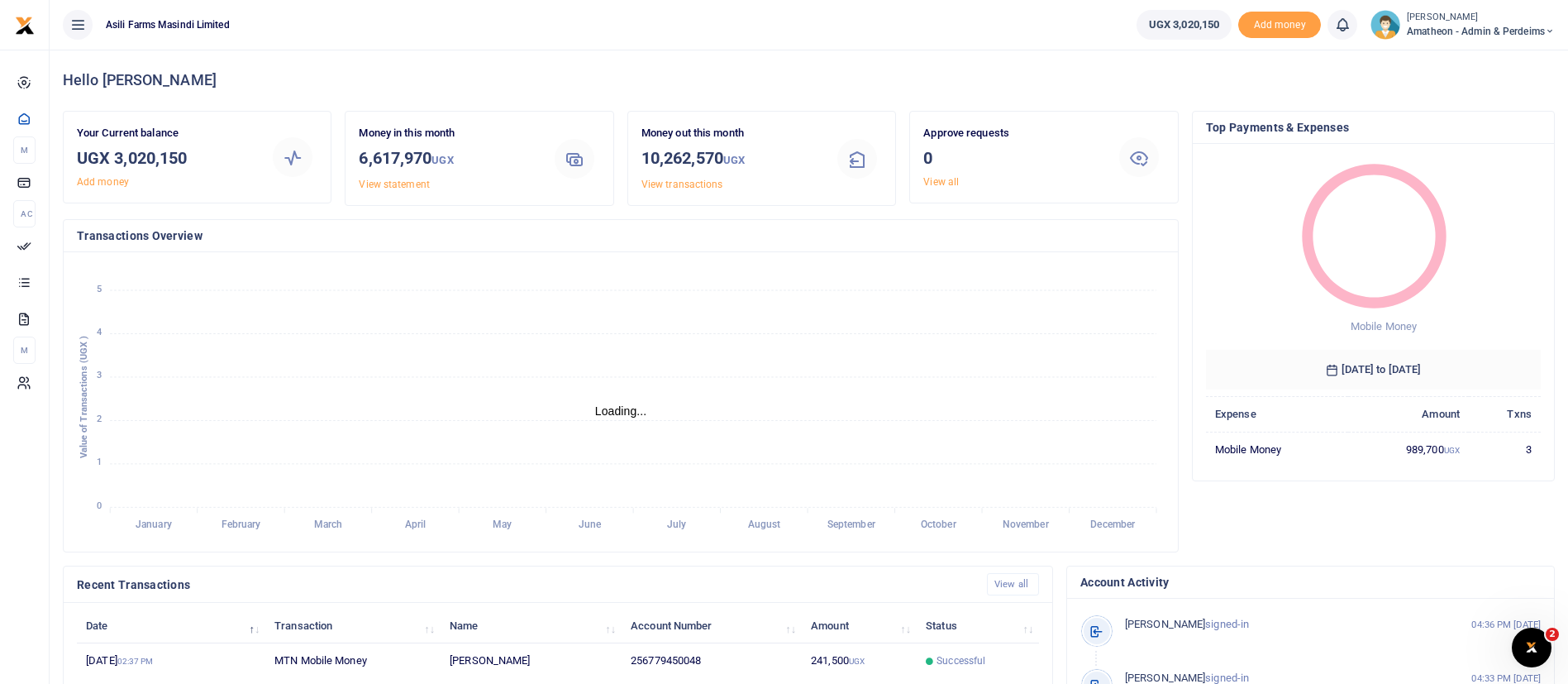
scroll to position [20, 20]
click at [1448, 22] on small "[PERSON_NAME]" at bounding box center [1480, 18] width 148 height 14
click at [1459, 64] on link "Switch accounts" at bounding box center [1492, 61] width 131 height 23
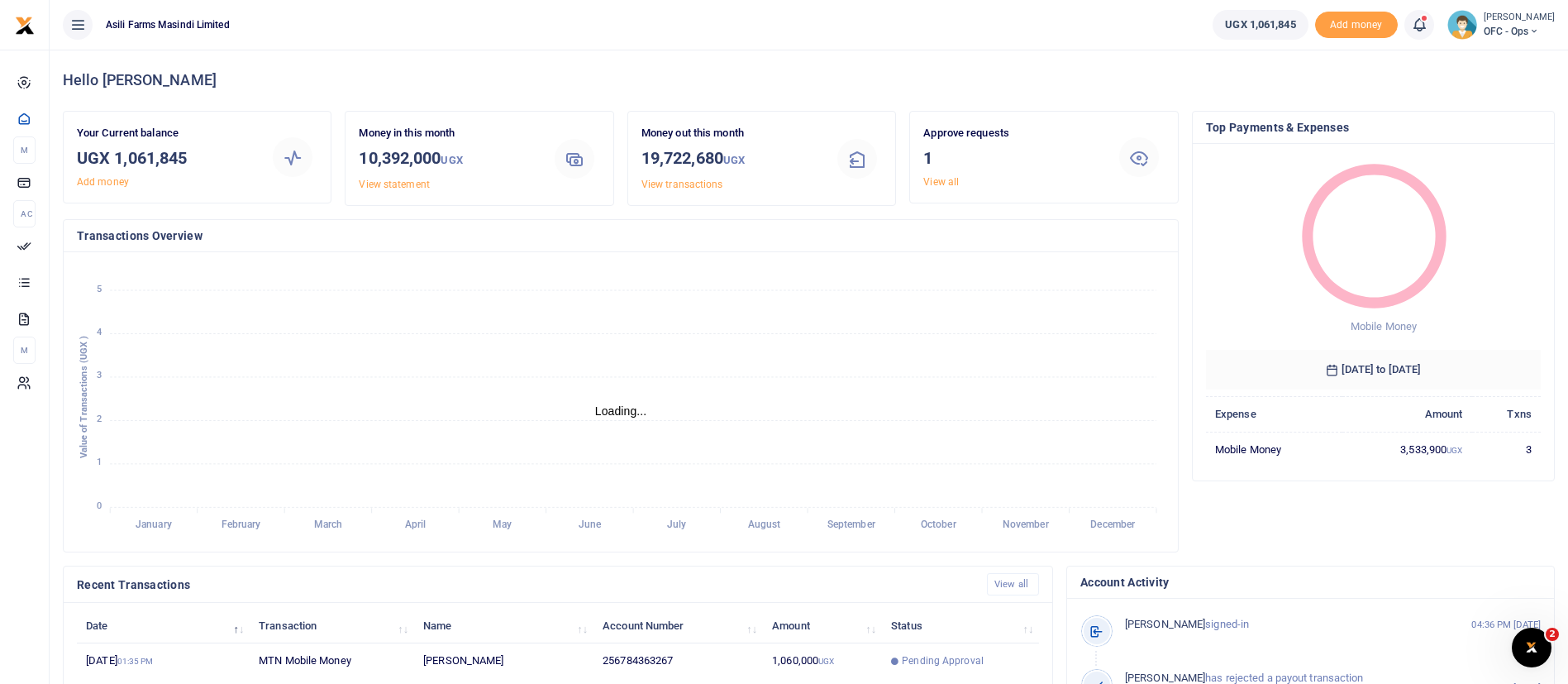
scroll to position [20, 20]
click at [883, 663] on td "Pending Approval" at bounding box center [961, 662] width 158 height 36
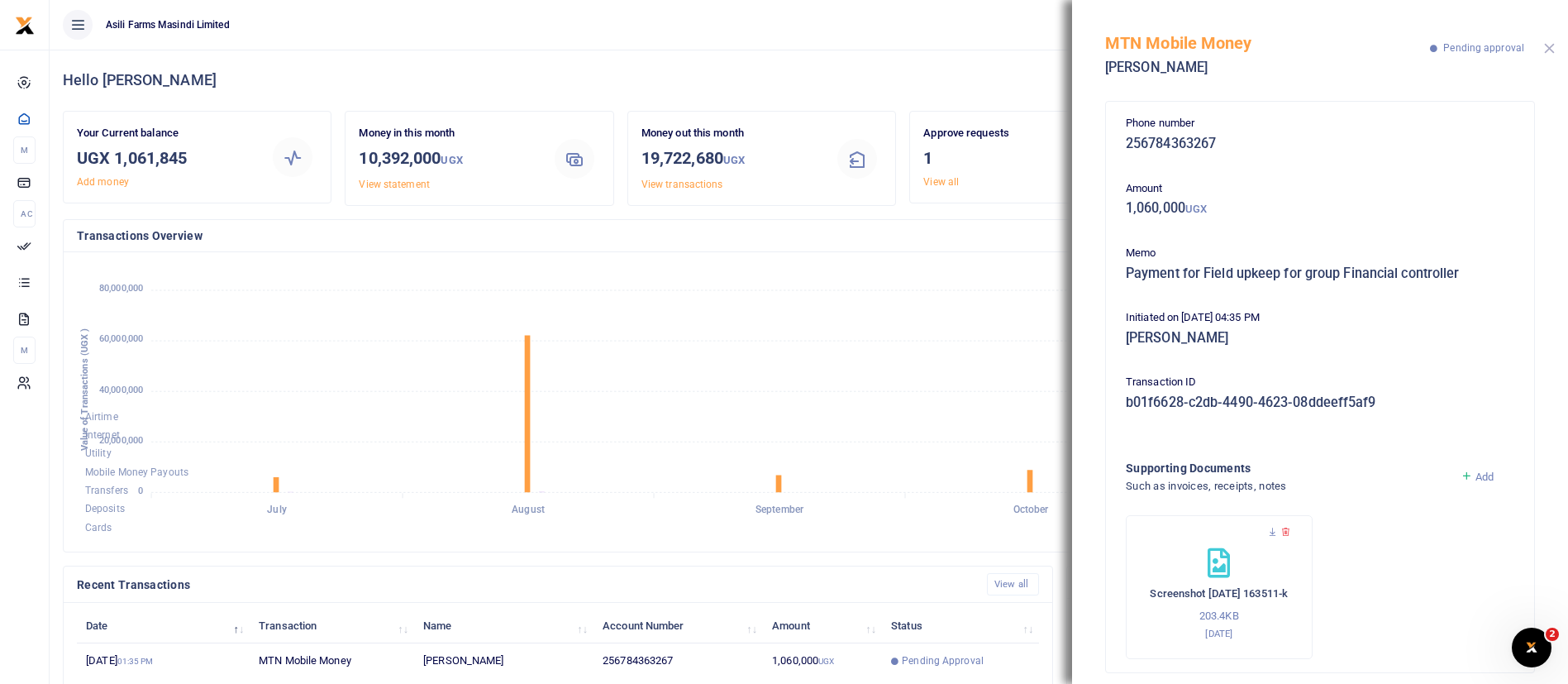
click at [1553, 50] on button "Close" at bounding box center [1550, 48] width 11 height 11
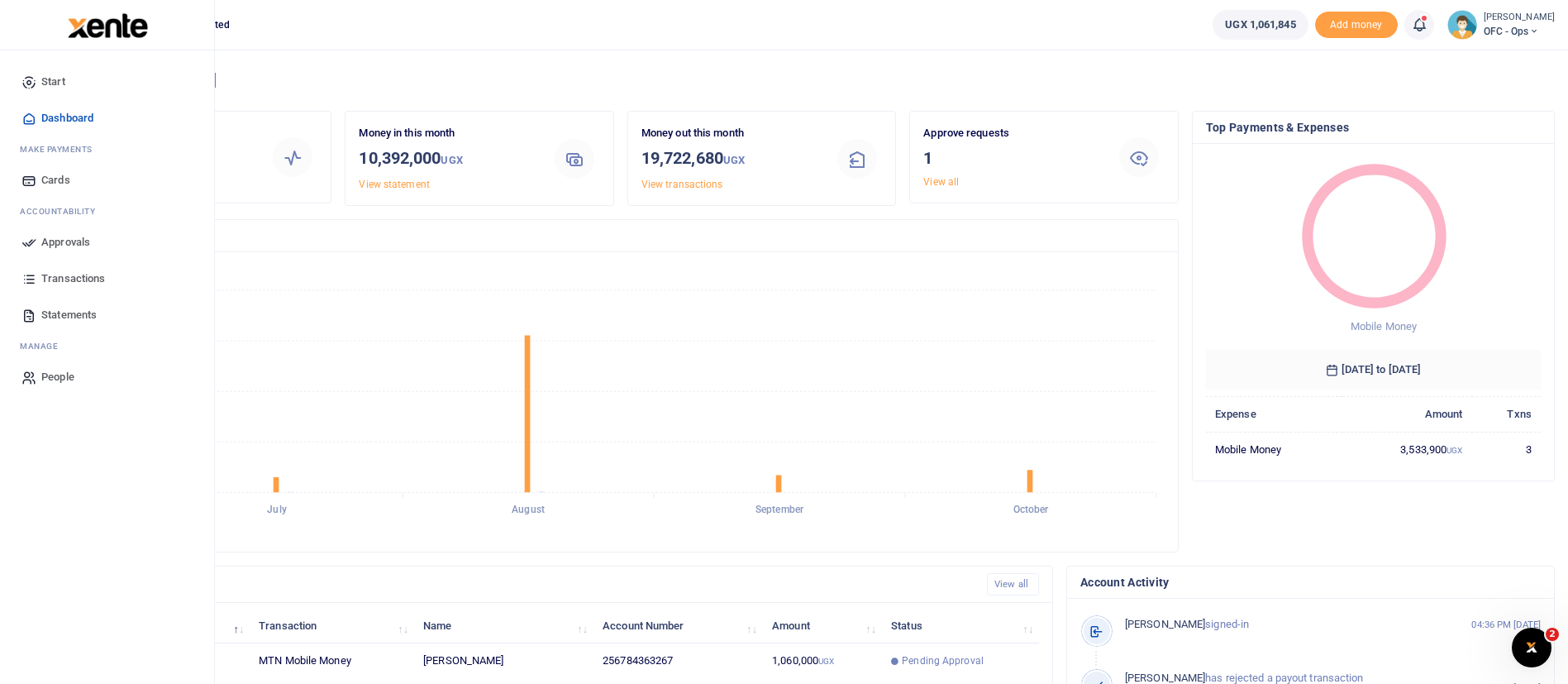
click at [56, 229] on link "Approvals" at bounding box center [107, 242] width 188 height 37
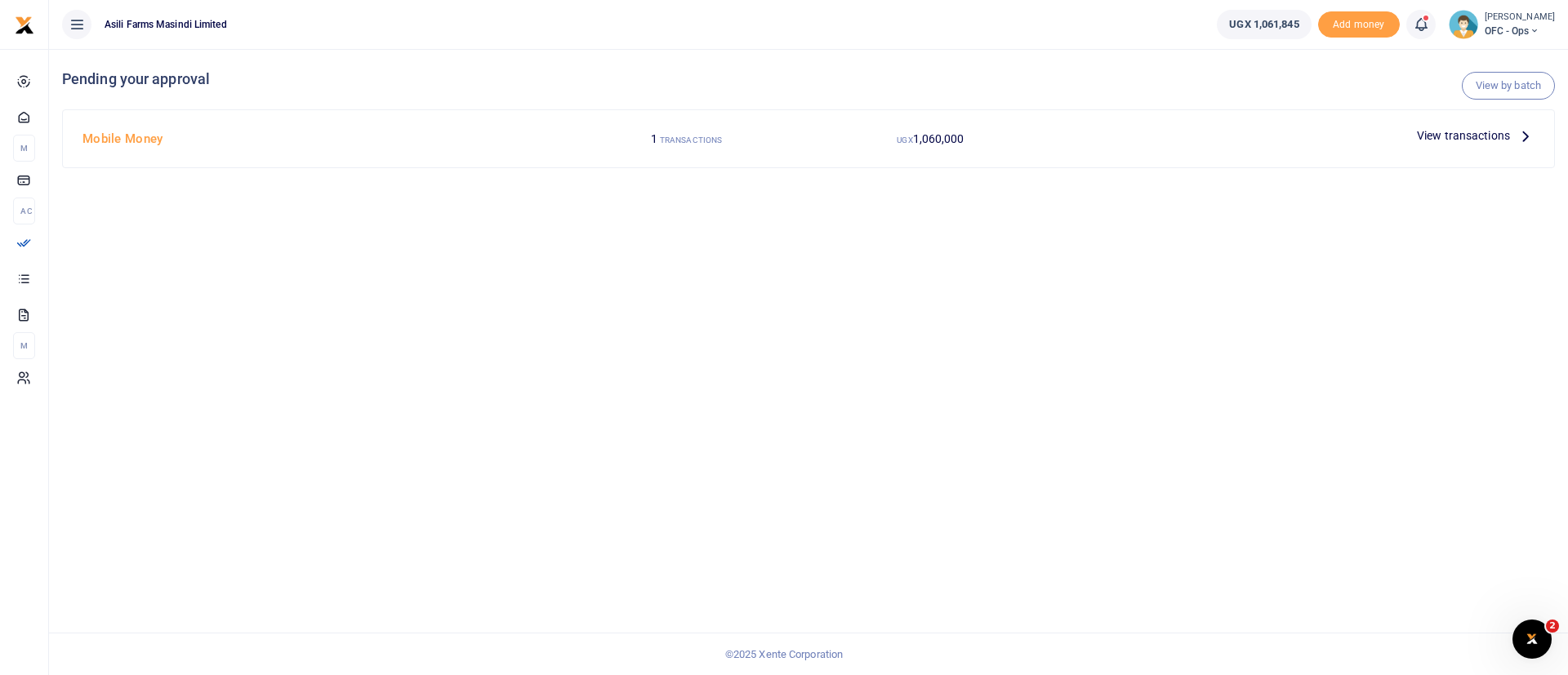
click at [1460, 133] on span "View transactions" at bounding box center [1463, 135] width 93 height 18
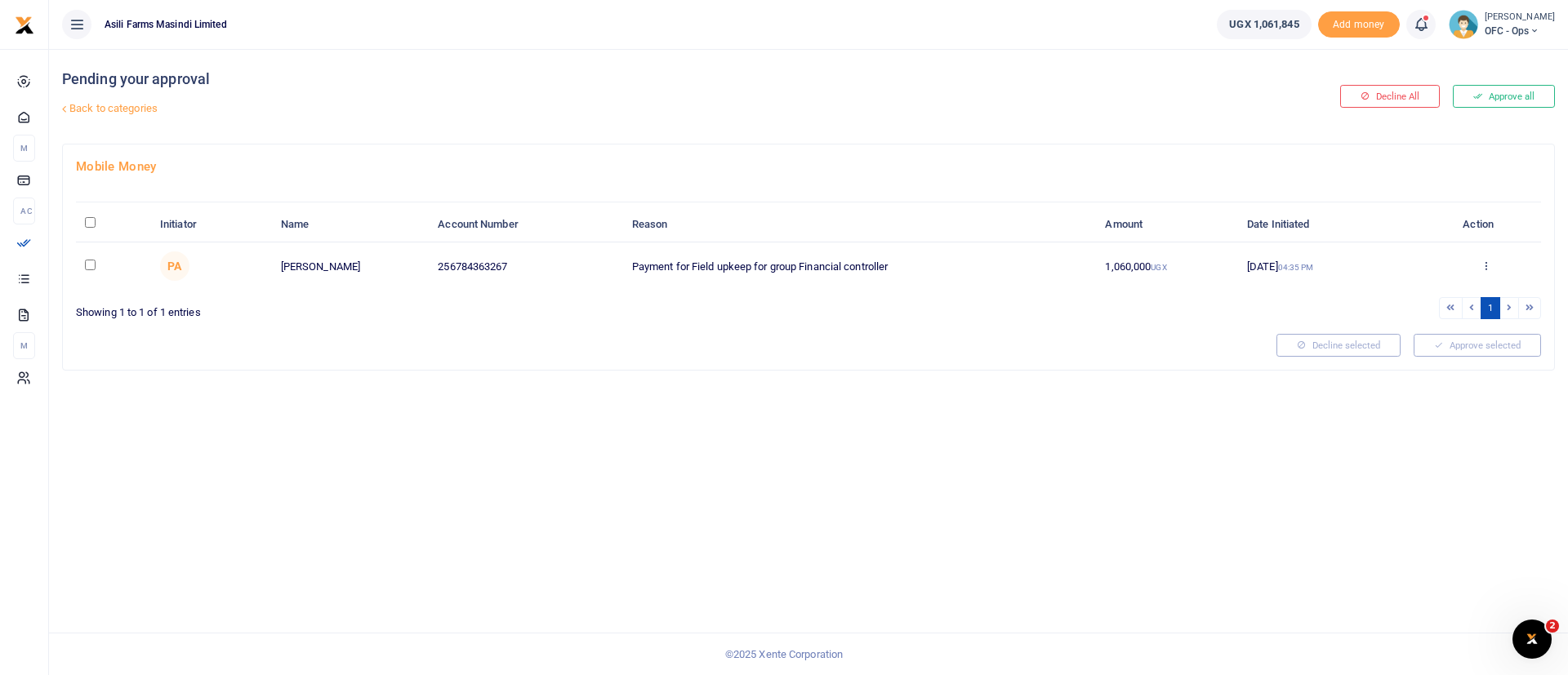
click at [92, 219] on input "\a \a : activate to sort column descending" at bounding box center [90, 223] width 11 height 11
checkbox input "true"
click at [1468, 346] on button "Approve selected (1)" at bounding box center [1471, 345] width 139 height 23
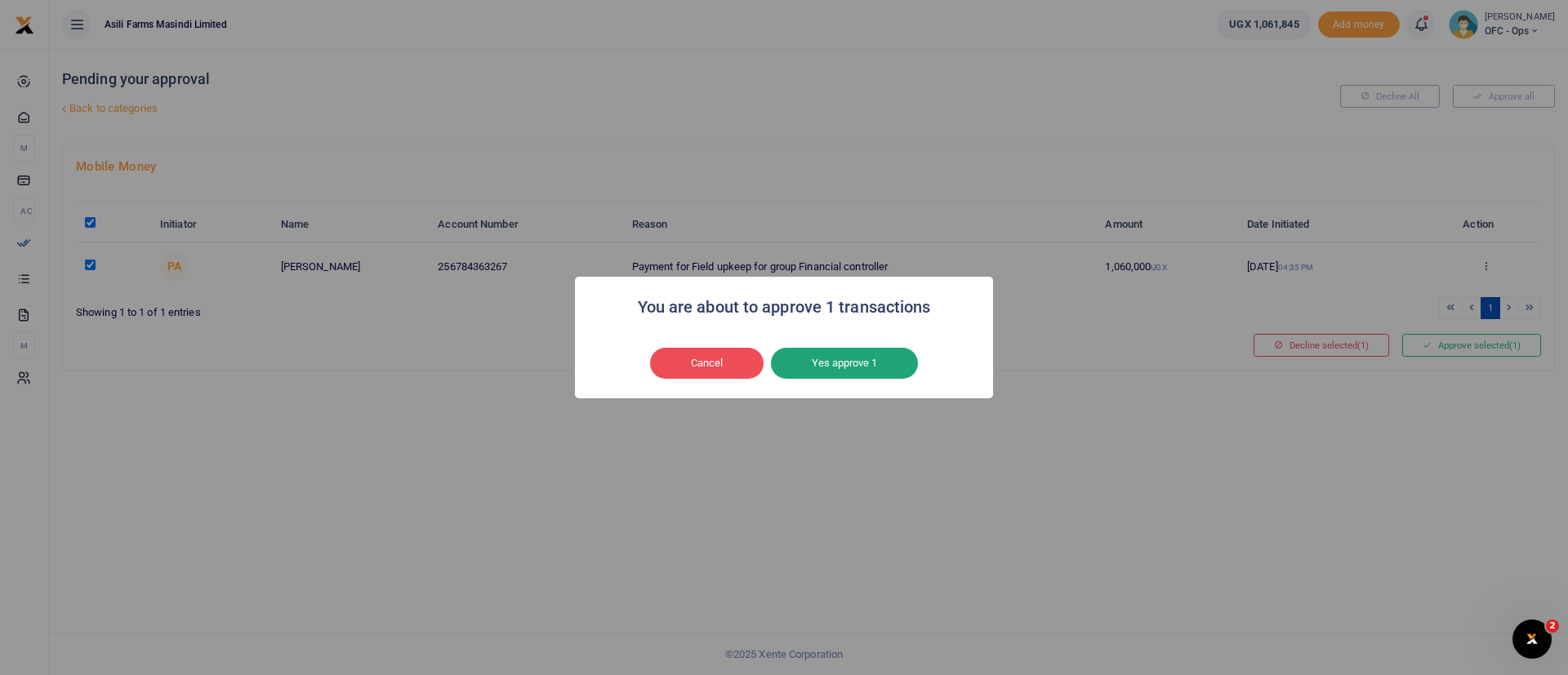
click at [868, 363] on button "Yes approve 1" at bounding box center [844, 363] width 147 height 31
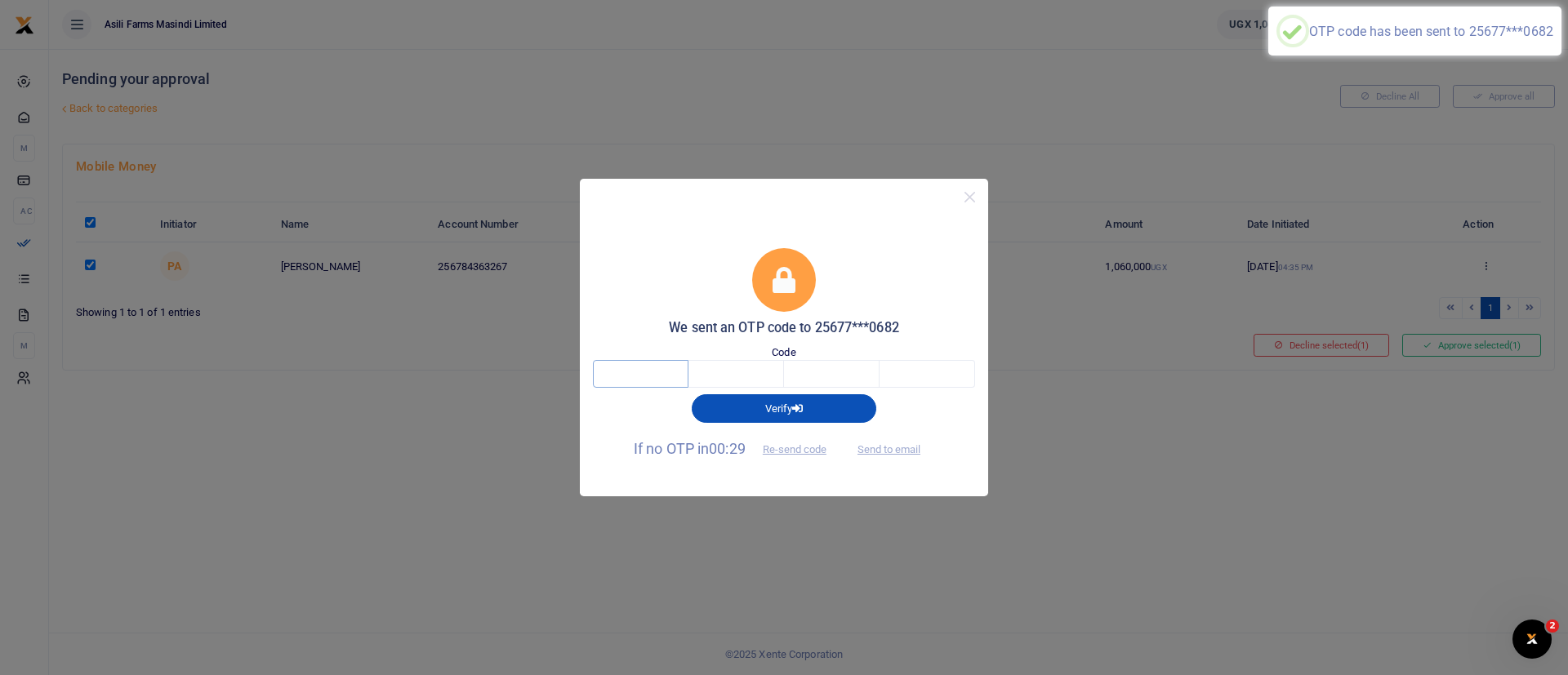
click at [648, 365] on input "text" at bounding box center [641, 373] width 95 height 27
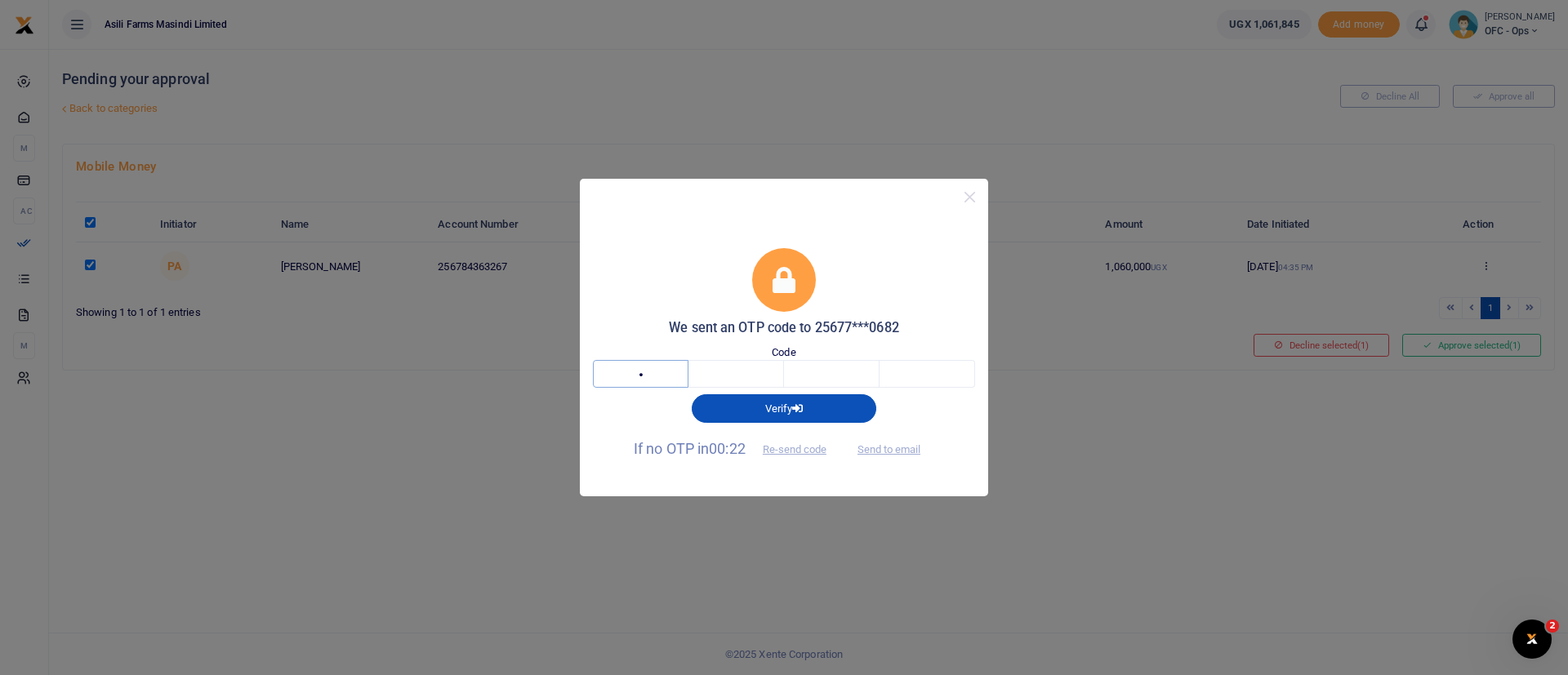
type input "8"
type input "2"
type input "5"
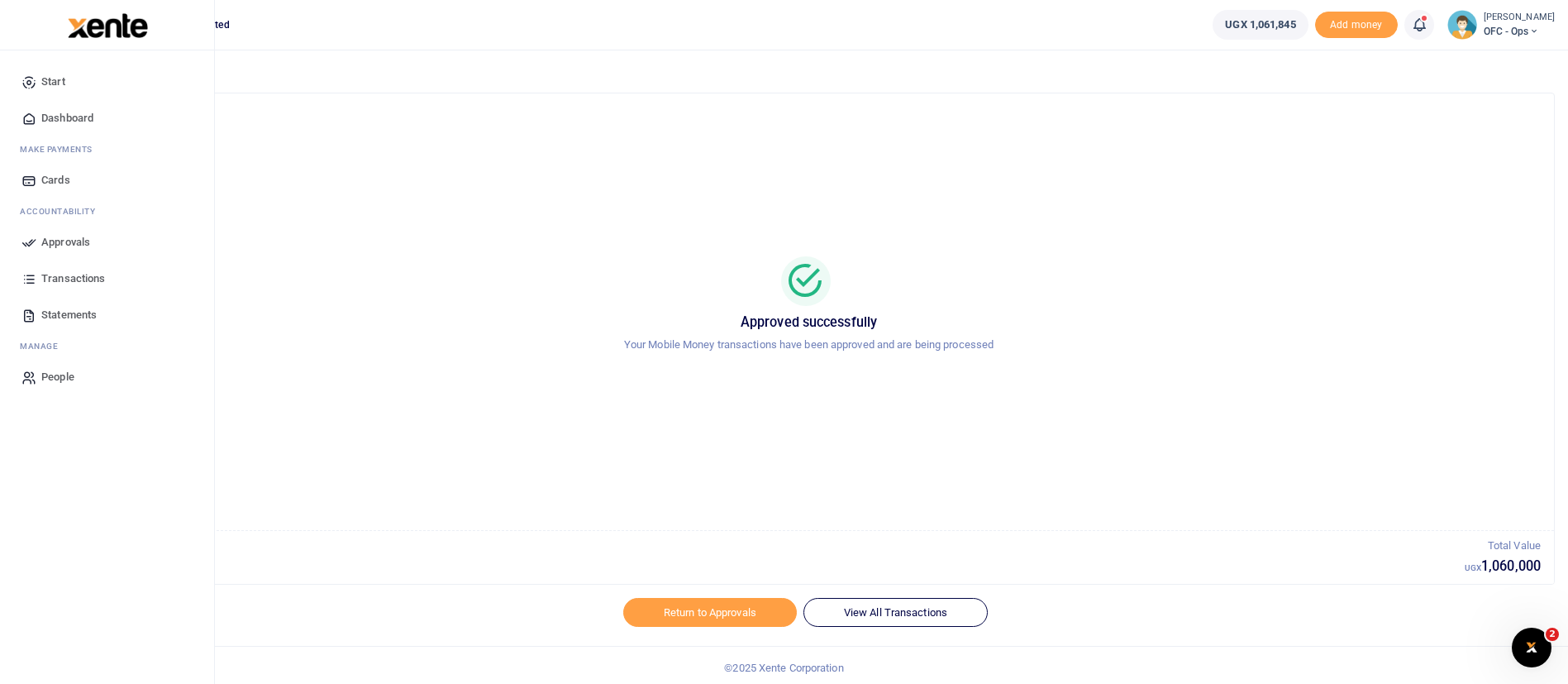
click at [78, 241] on span "Approvals" at bounding box center [65, 242] width 49 height 16
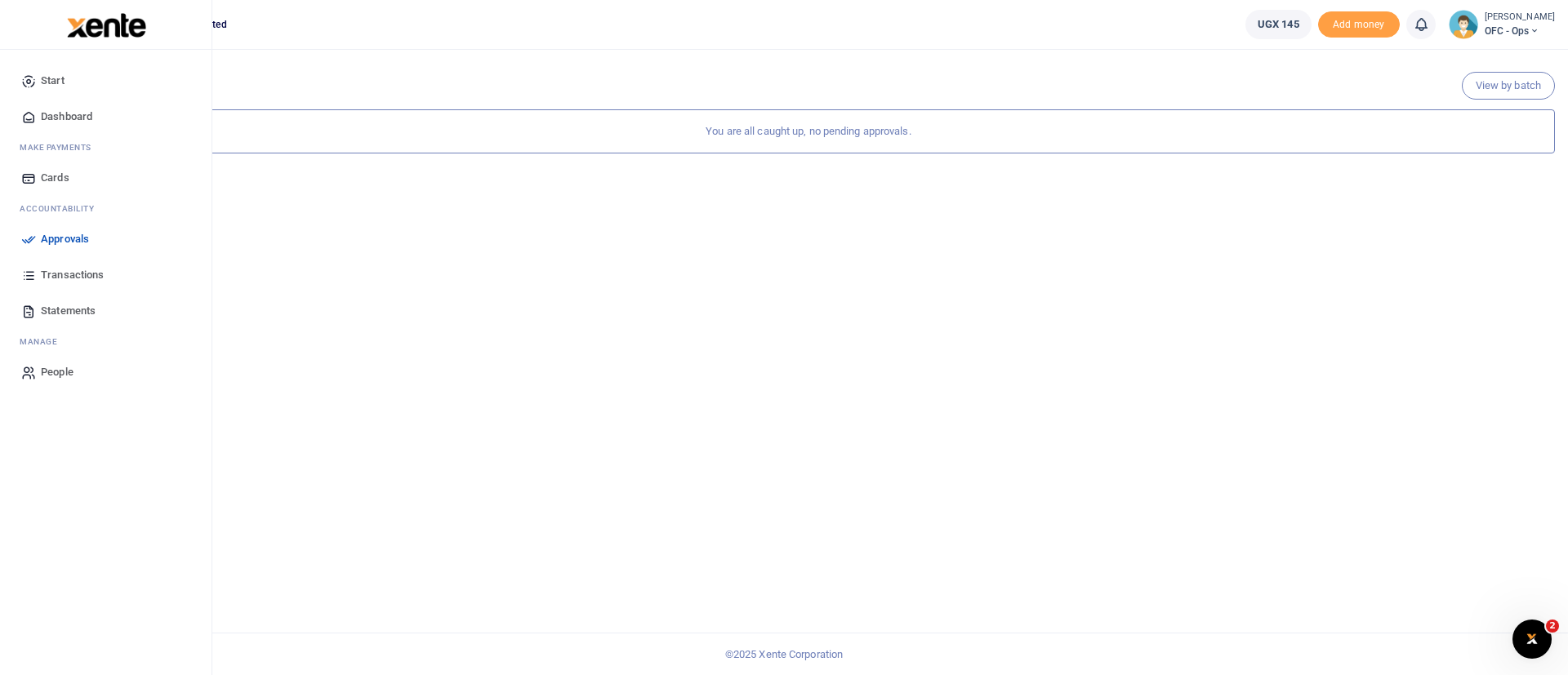
click at [93, 34] on img at bounding box center [107, 26] width 80 height 25
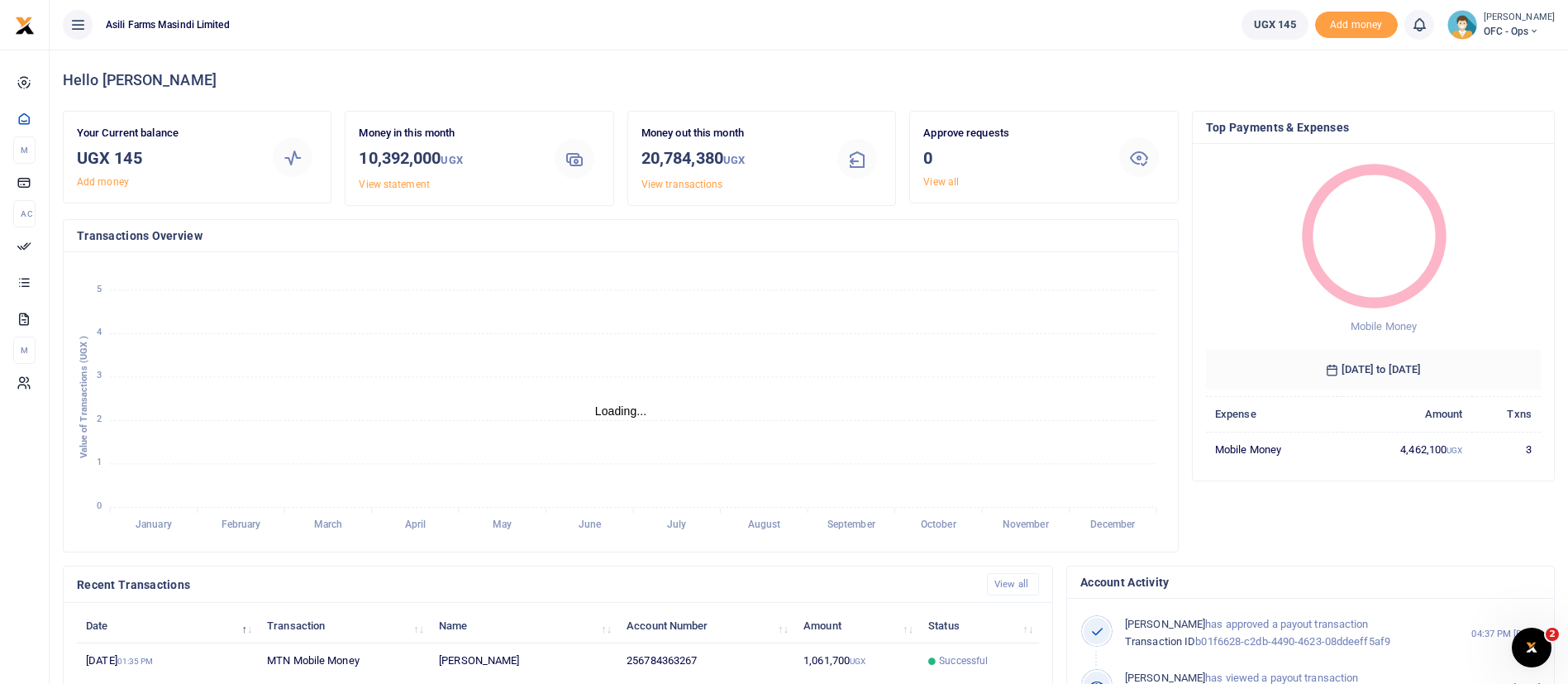
scroll to position [20, 20]
click at [946, 667] on span "Successful" at bounding box center [963, 661] width 49 height 15
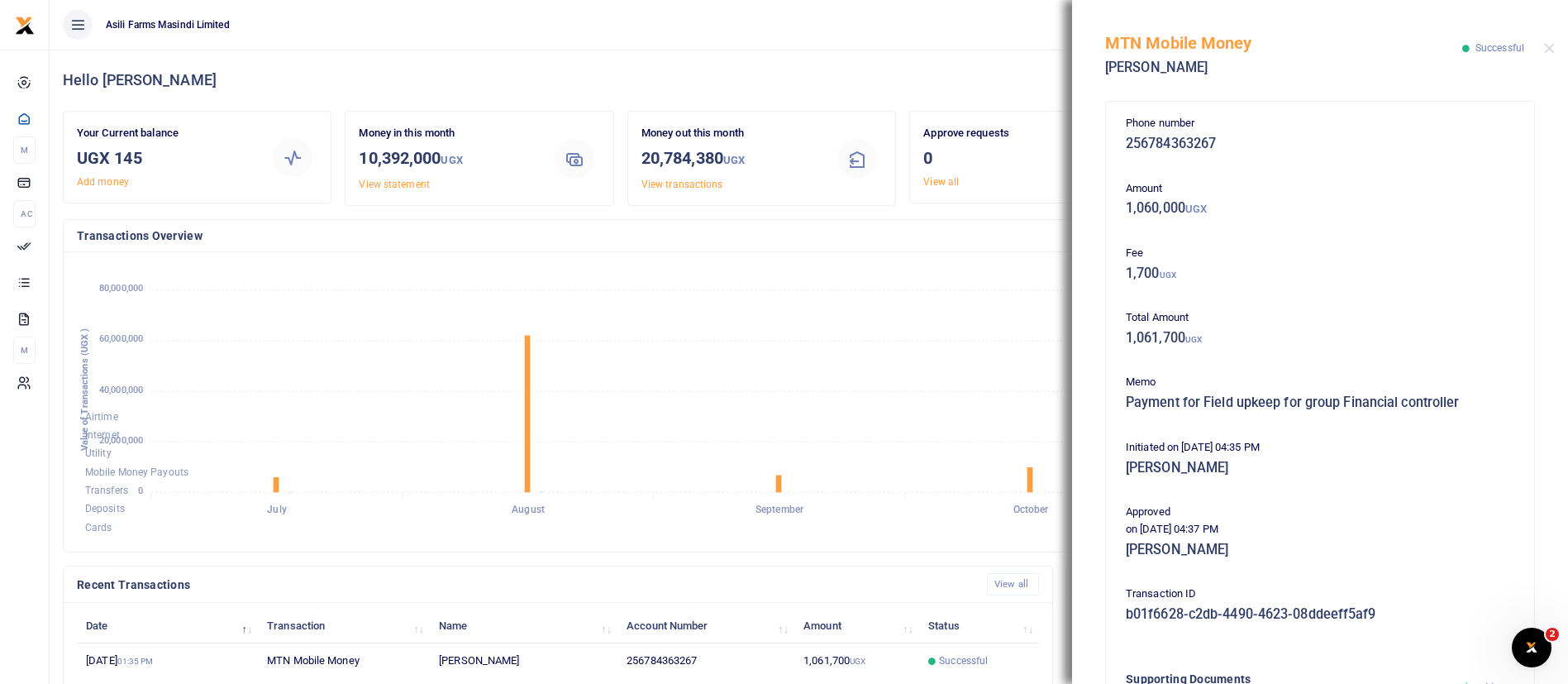
scroll to position [266, 0]
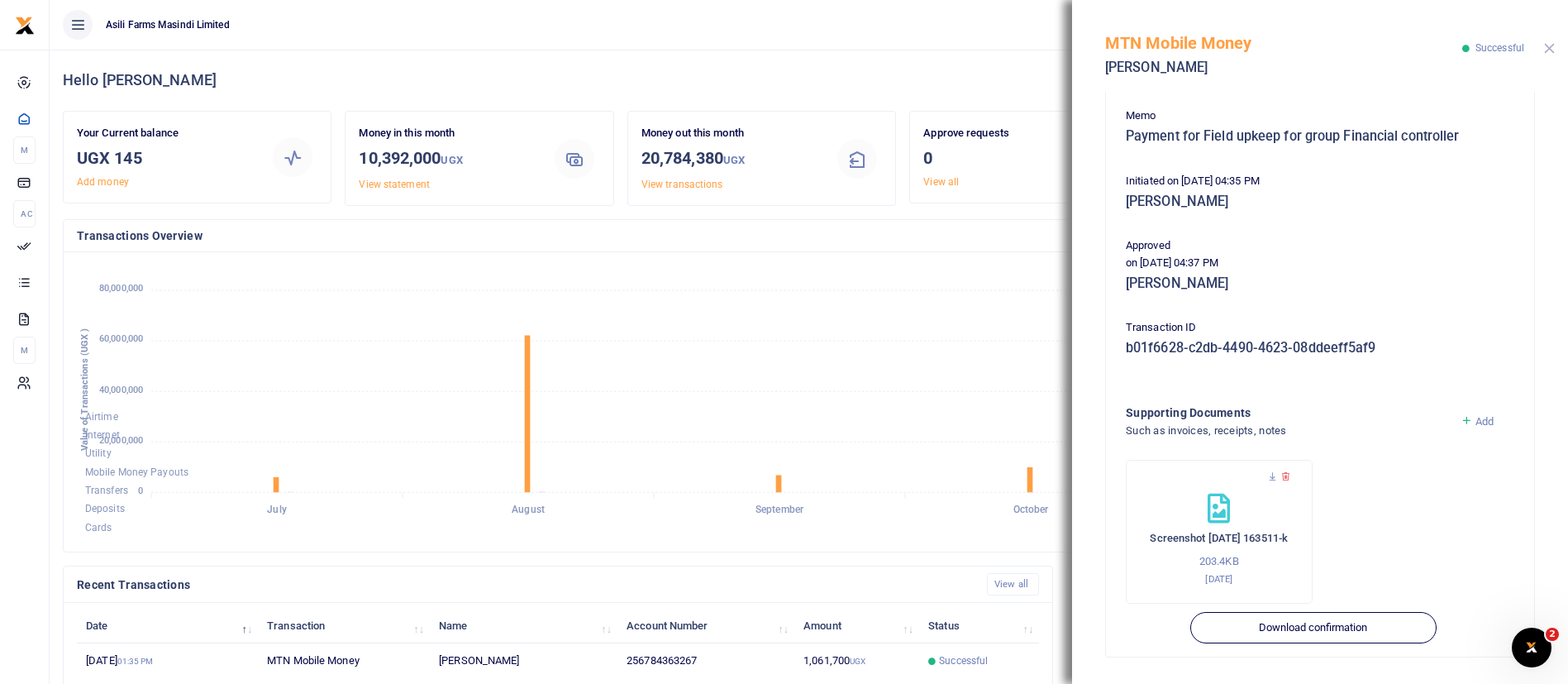
click at [1550, 49] on button "Close" at bounding box center [1550, 48] width 11 height 11
